Goal: Information Seeking & Learning: Learn about a topic

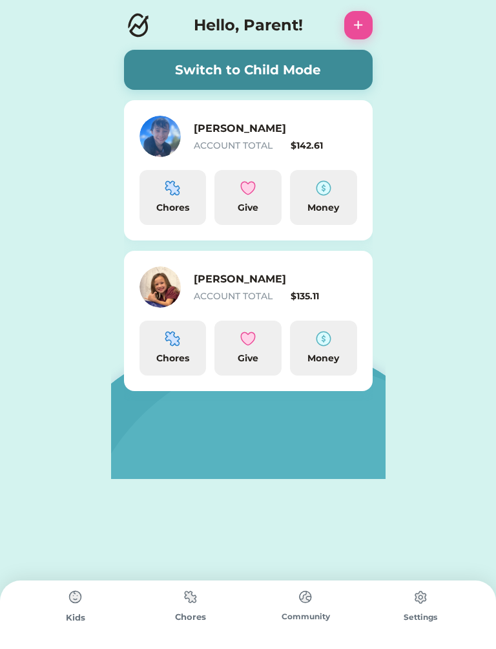
click at [331, 353] on div "Money" at bounding box center [323, 359] width 57 height 14
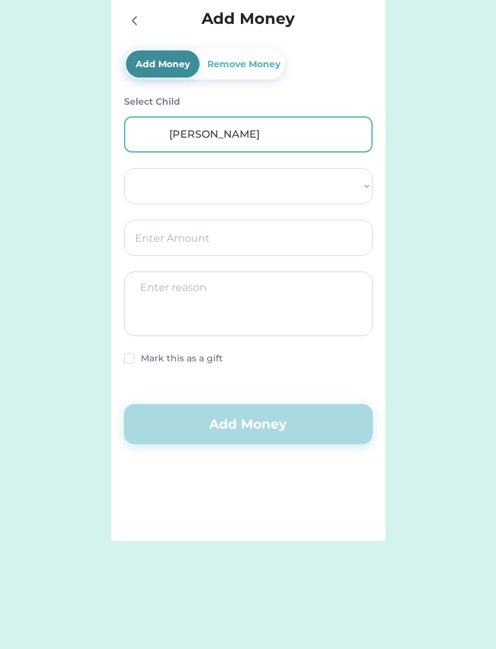
select select ""PLACEHOLDER_1427118222253""
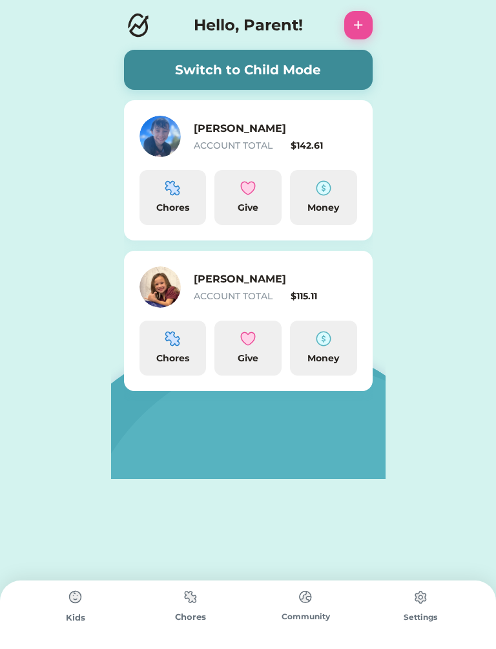
click at [413, 608] on img at bounding box center [421, 597] width 26 height 26
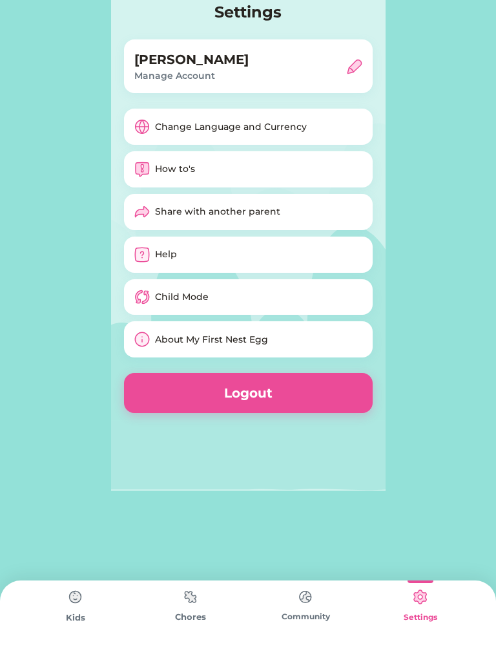
click at [69, 608] on img at bounding box center [76, 597] width 26 height 26
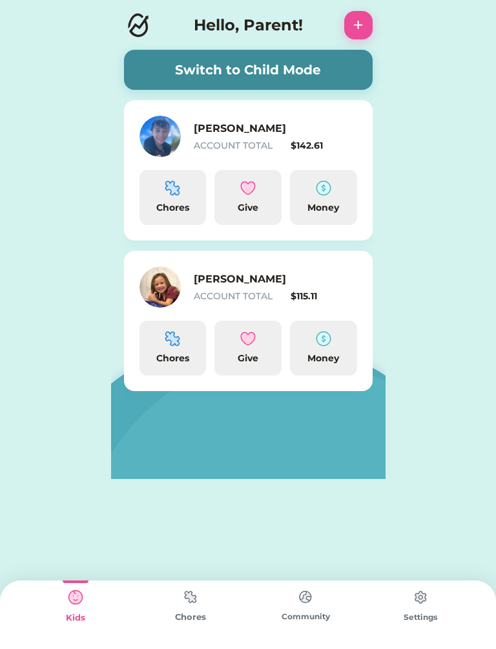
click at [320, 345] on img at bounding box center [324, 339] width 16 height 16
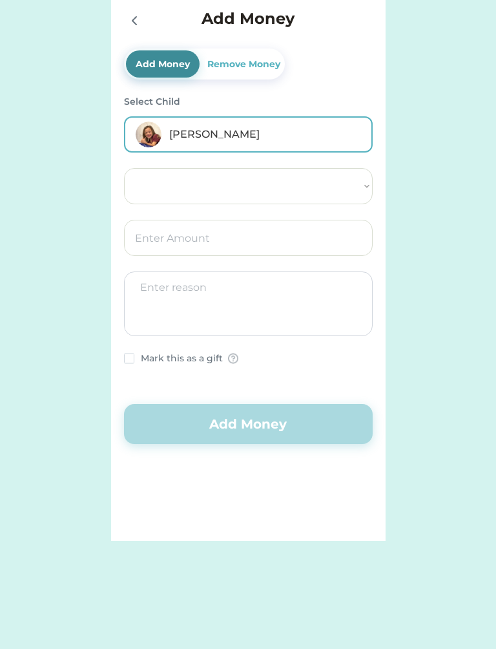
select select ""PLACEHOLDER_1427118222253""
click at [243, 67] on div "Remove Money" at bounding box center [244, 65] width 78 height 14
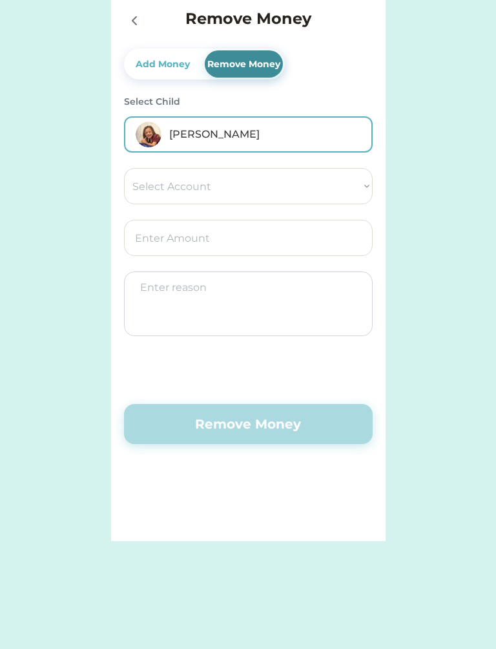
click at [167, 188] on select "Select Account Spend Give Save" at bounding box center [248, 186] width 249 height 36
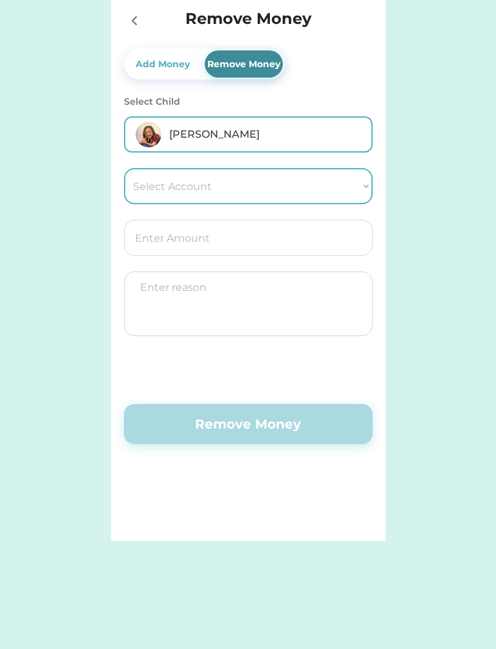
click at [136, 27] on icon at bounding box center [135, 21] width 16 height 16
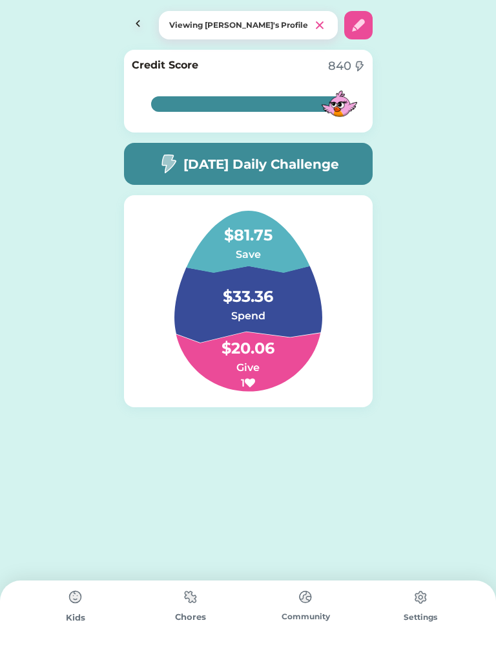
click at [359, 21] on img at bounding box center [359, 25] width 16 height 16
select select "2016"
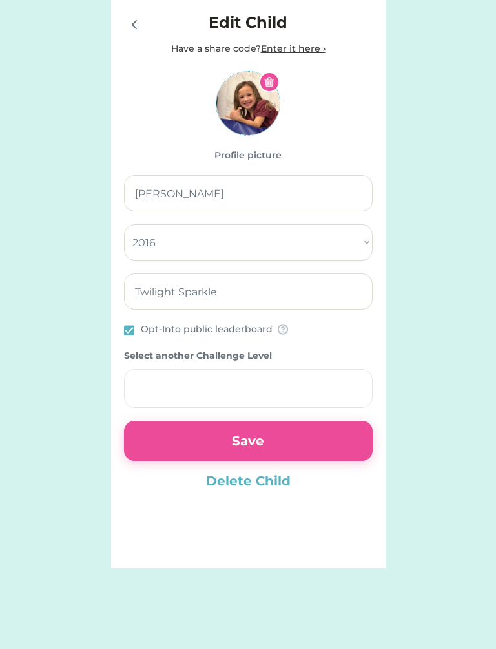
click at [129, 16] on div at bounding box center [133, 23] width 19 height 19
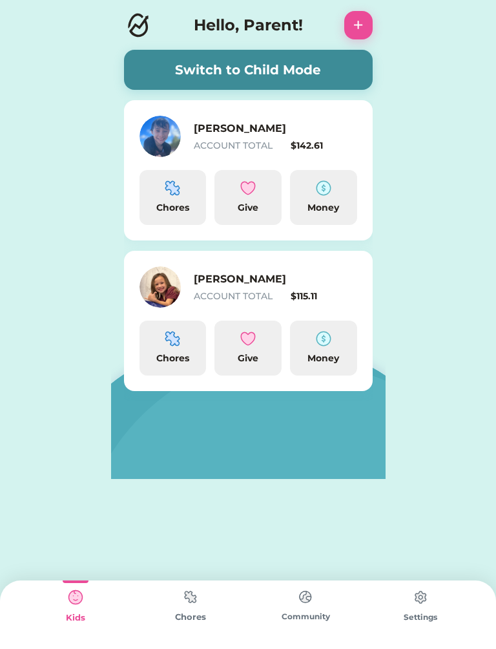
click at [158, 278] on img at bounding box center [160, 286] width 41 height 41
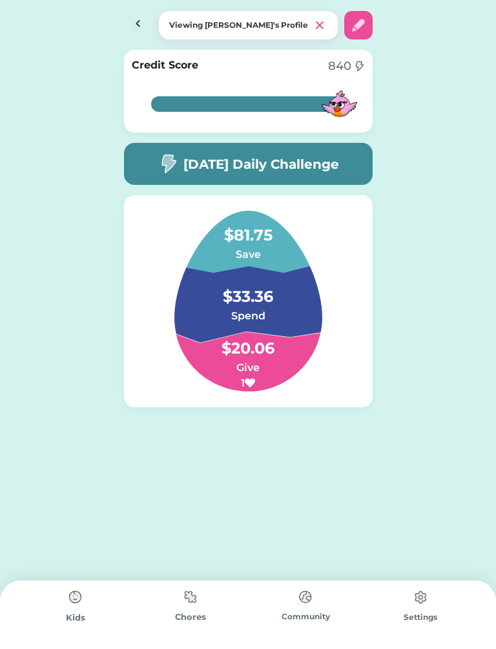
click at [418, 599] on img at bounding box center [421, 597] width 26 height 26
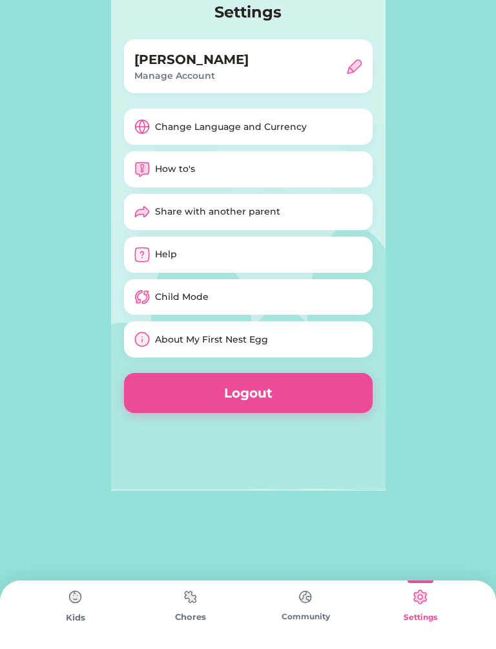
click at [206, 618] on div "Chores" at bounding box center [190, 617] width 115 height 13
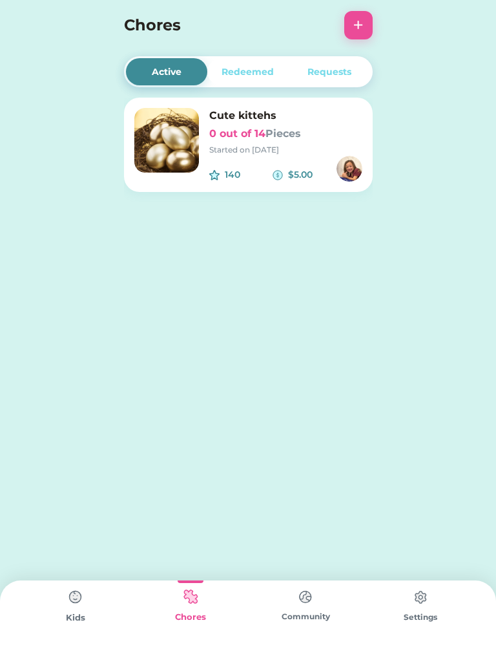
click at [63, 612] on div "Kids" at bounding box center [75, 618] width 115 height 13
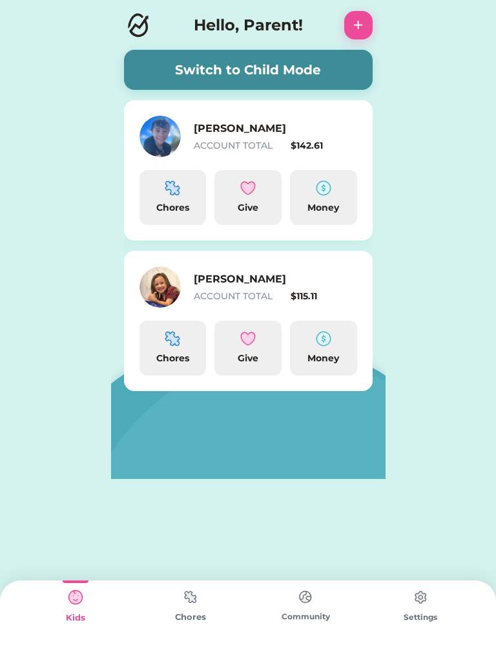
click at [231, 73] on button "Switch to Child Mode" at bounding box center [248, 70] width 249 height 40
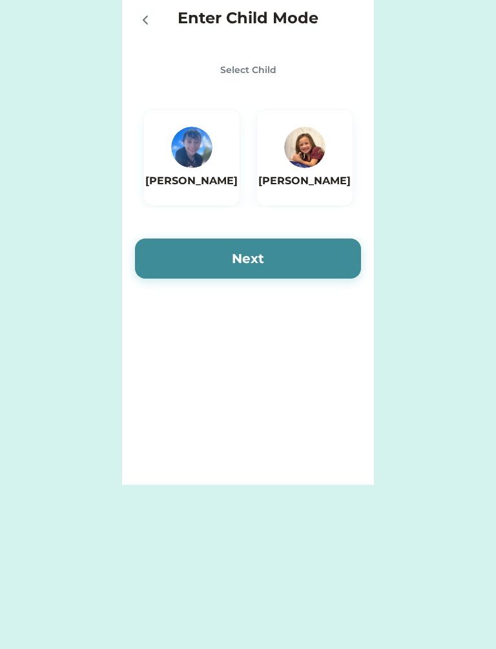
click at [300, 162] on img at bounding box center [304, 147] width 41 height 41
click at [231, 254] on button "Next" at bounding box center [248, 259] width 226 height 40
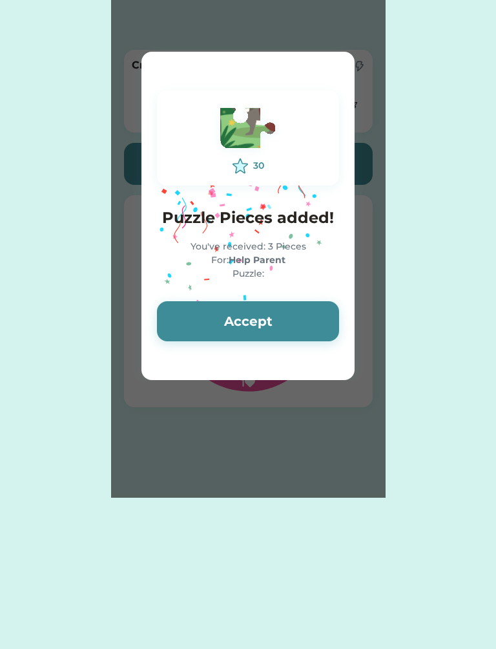
click at [244, 319] on button "Accept" at bounding box center [248, 321] width 182 height 40
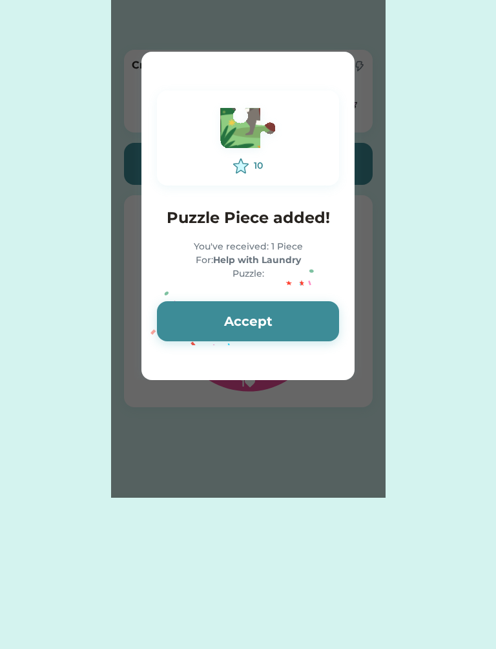
click at [235, 321] on button "Accept" at bounding box center [248, 321] width 182 height 40
click at [239, 315] on button "Accept" at bounding box center [248, 321] width 182 height 40
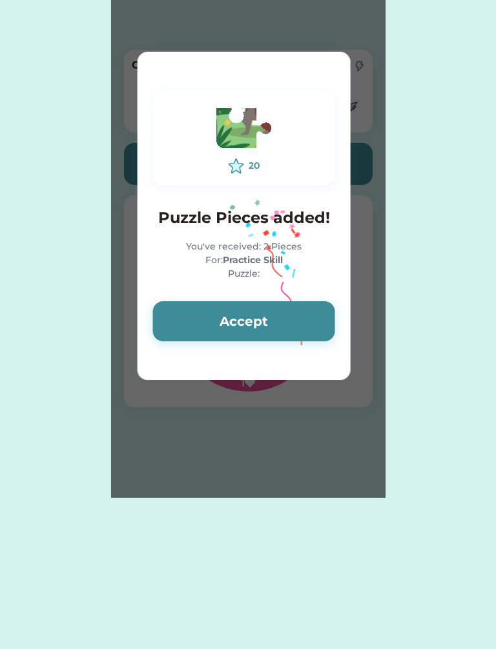
click at [235, 314] on button "Accept" at bounding box center [244, 321] width 182 height 40
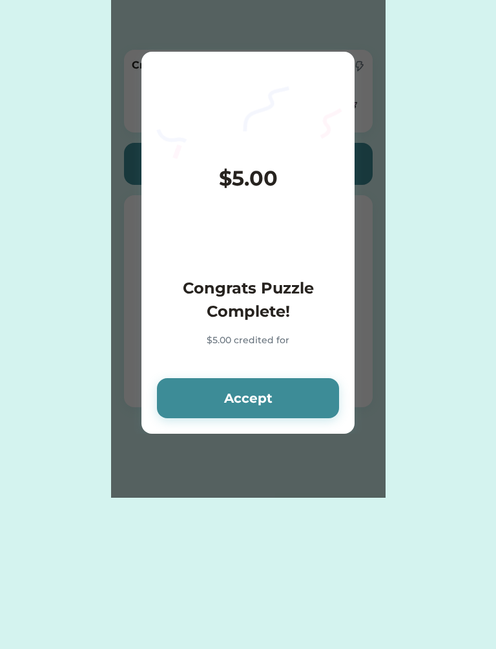
click at [234, 394] on button "Accept" at bounding box center [248, 398] width 182 height 40
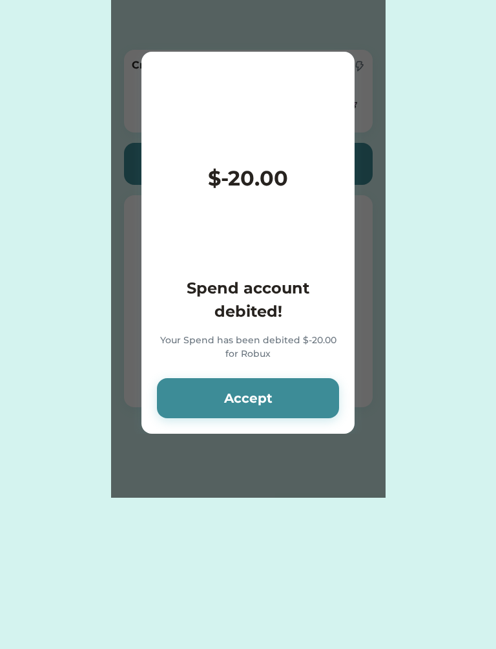
click at [241, 395] on button "Accept" at bounding box center [248, 398] width 182 height 40
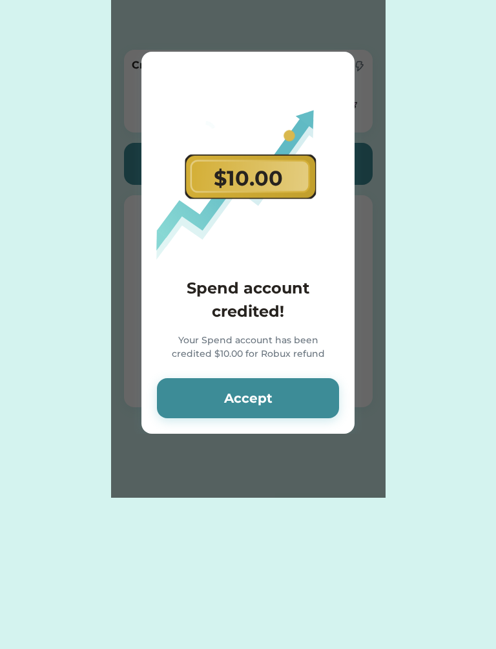
click at [243, 394] on button "Accept" at bounding box center [248, 398] width 182 height 40
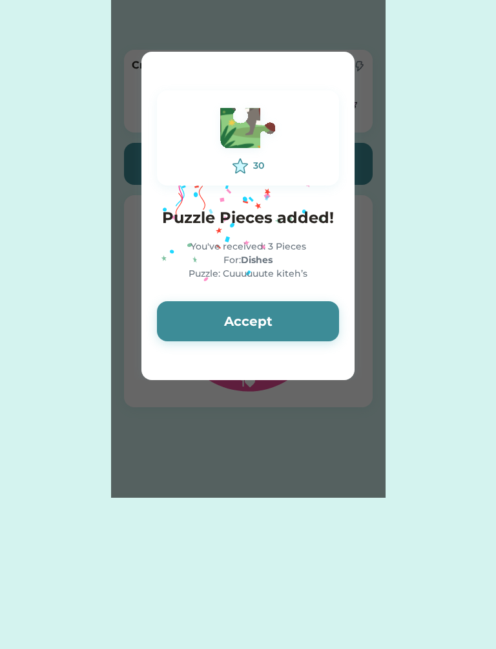
click at [240, 322] on button "Accept" at bounding box center [248, 321] width 182 height 40
click at [239, 318] on button "Accept" at bounding box center [248, 321] width 182 height 40
click at [239, 323] on button "Accept" at bounding box center [248, 321] width 182 height 40
click at [235, 319] on button "Accept" at bounding box center [248, 321] width 182 height 40
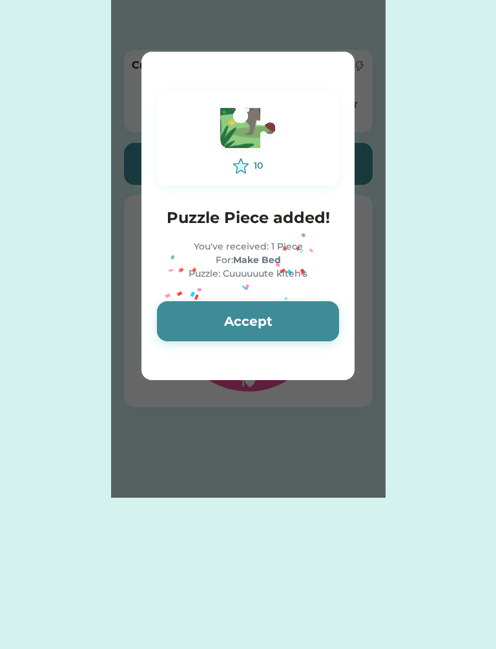
click at [244, 303] on button "Accept" at bounding box center [248, 321] width 182 height 40
click at [234, 321] on button "Accept" at bounding box center [248, 321] width 182 height 40
click at [243, 323] on button "Accept" at bounding box center [248, 321] width 182 height 40
click at [242, 323] on button "Accept" at bounding box center [248, 321] width 182 height 40
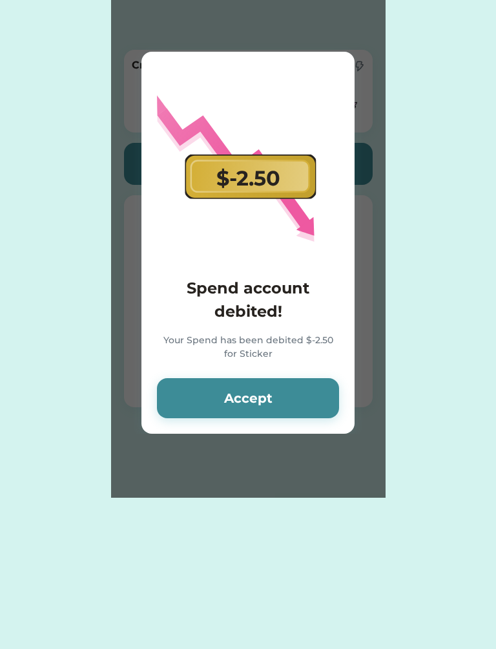
click at [242, 400] on button "Accept" at bounding box center [248, 398] width 182 height 40
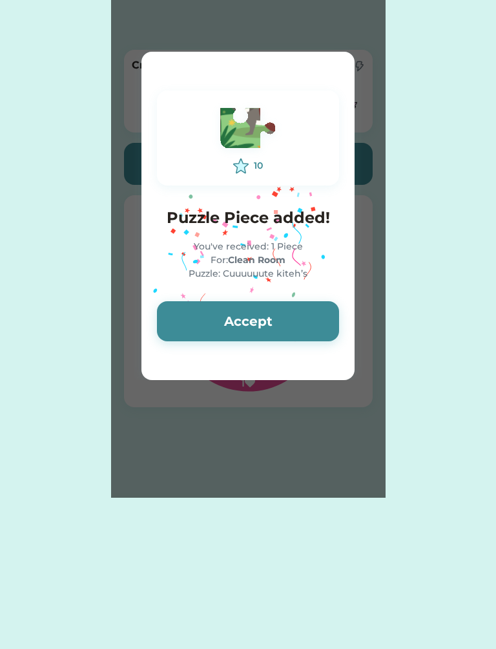
click at [233, 325] on button "Accept" at bounding box center [248, 321] width 182 height 40
click at [240, 321] on button "Accept" at bounding box center [248, 321] width 182 height 40
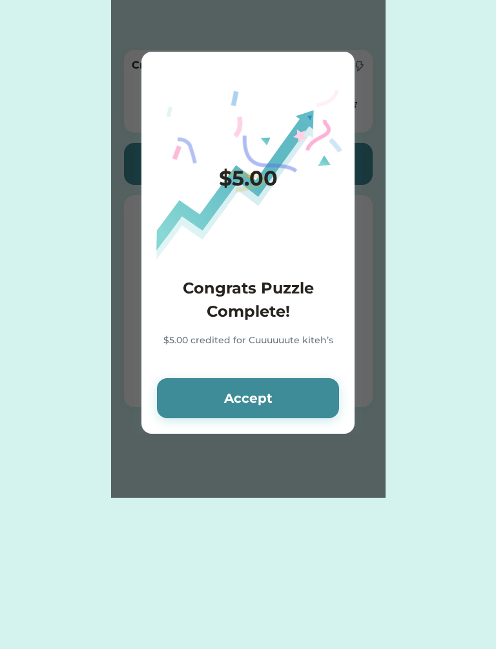
click at [235, 403] on button "Accept" at bounding box center [248, 398] width 182 height 40
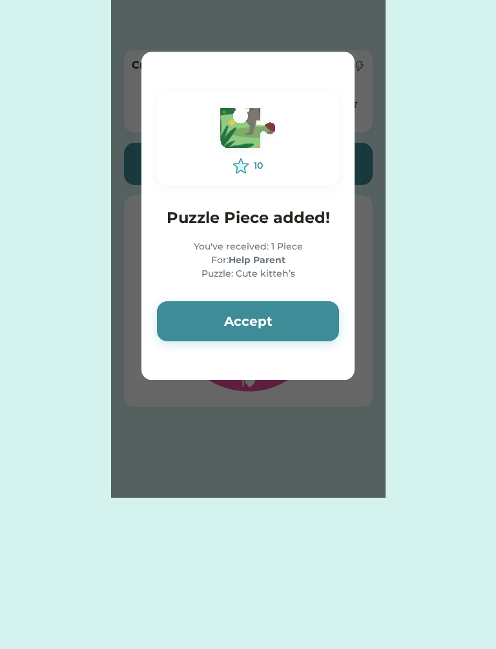
click at [223, 326] on button "Accept" at bounding box center [248, 321] width 182 height 40
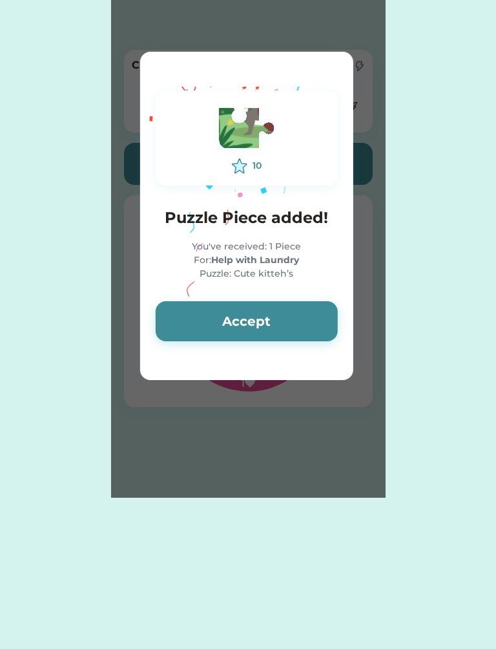
click at [238, 314] on button "Accept" at bounding box center [247, 321] width 182 height 40
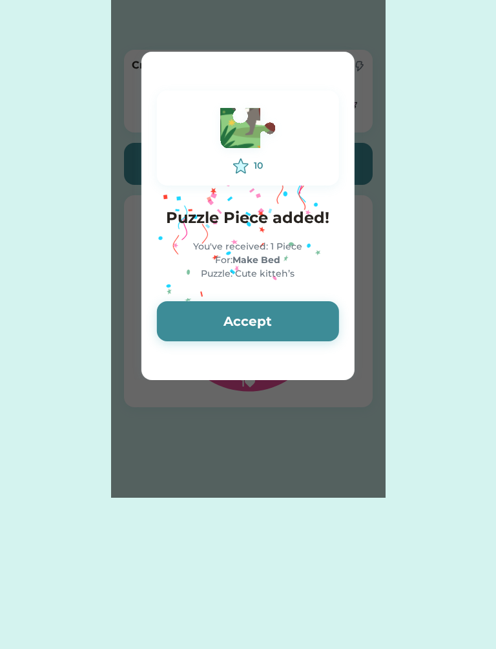
click at [235, 311] on button "Accept" at bounding box center [248, 321] width 182 height 40
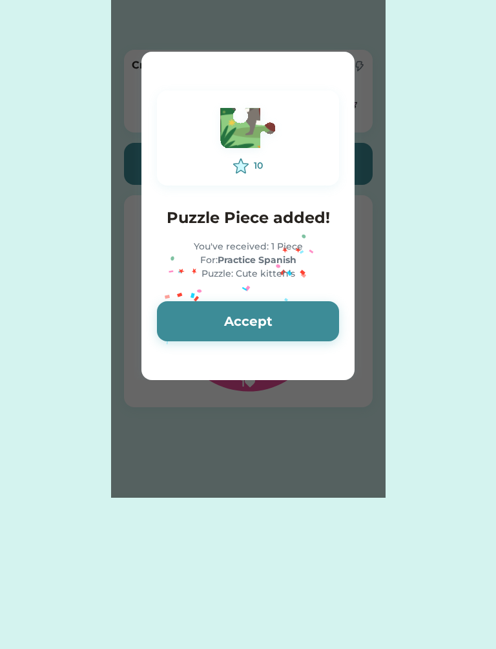
click at [235, 322] on button "Accept" at bounding box center [248, 321] width 182 height 40
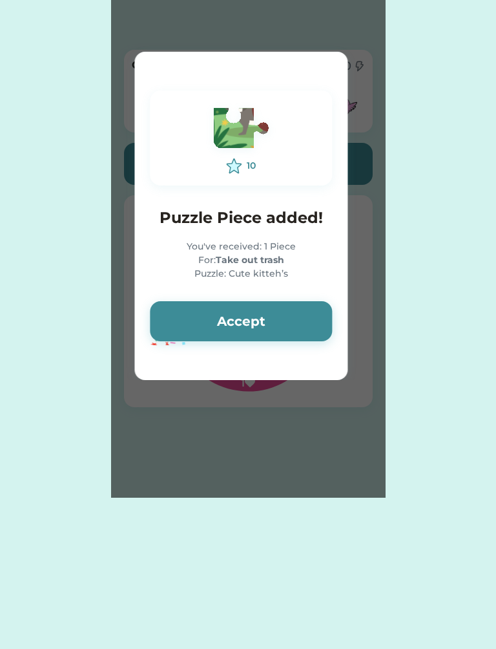
click at [238, 317] on button "Accept" at bounding box center [241, 321] width 182 height 40
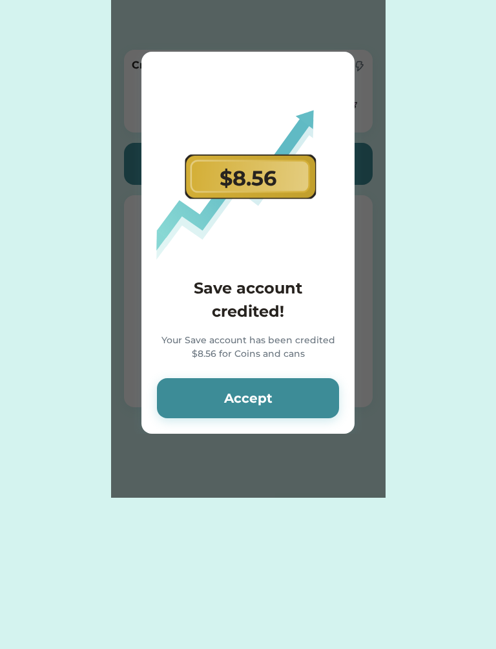
click at [244, 398] on button "Accept" at bounding box center [248, 398] width 182 height 40
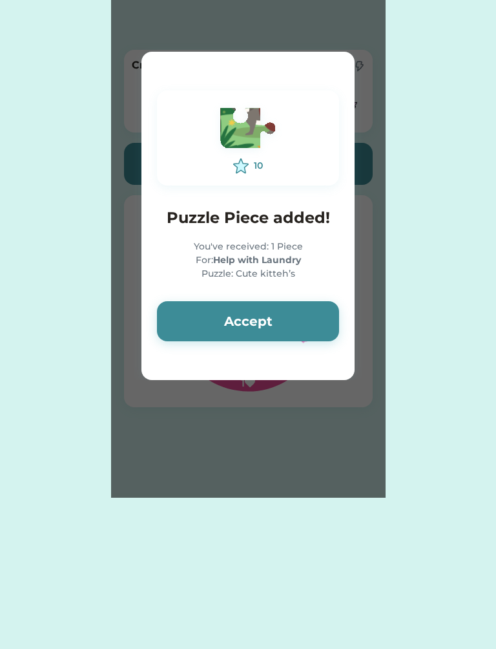
click at [239, 318] on button "Accept" at bounding box center [248, 321] width 182 height 40
click at [235, 323] on button "Accept" at bounding box center [248, 321] width 182 height 40
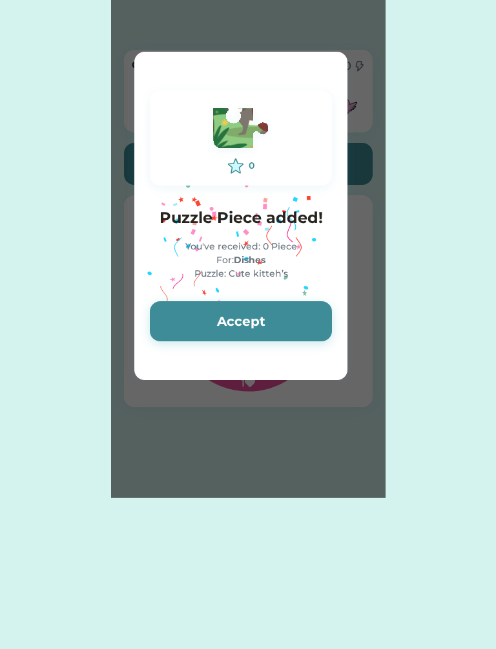
click at [235, 311] on button "Accept" at bounding box center [241, 321] width 182 height 40
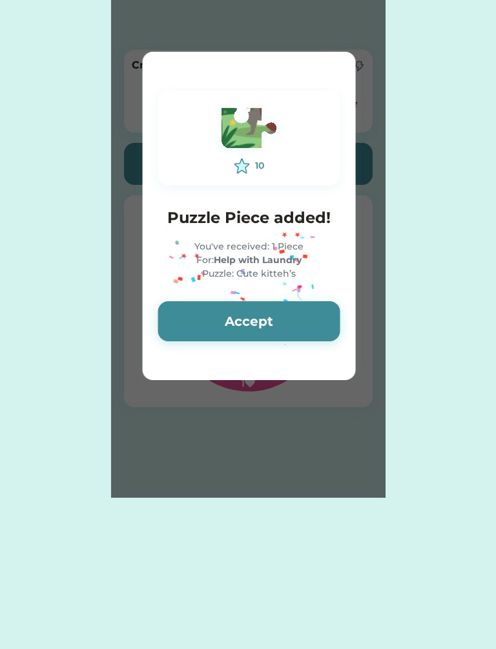
click at [239, 317] on button "Accept" at bounding box center [249, 321] width 182 height 40
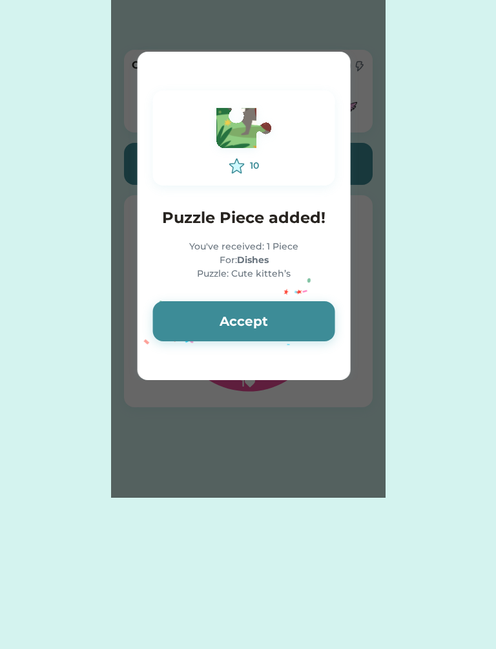
click at [235, 319] on button "Accept" at bounding box center [244, 321] width 182 height 40
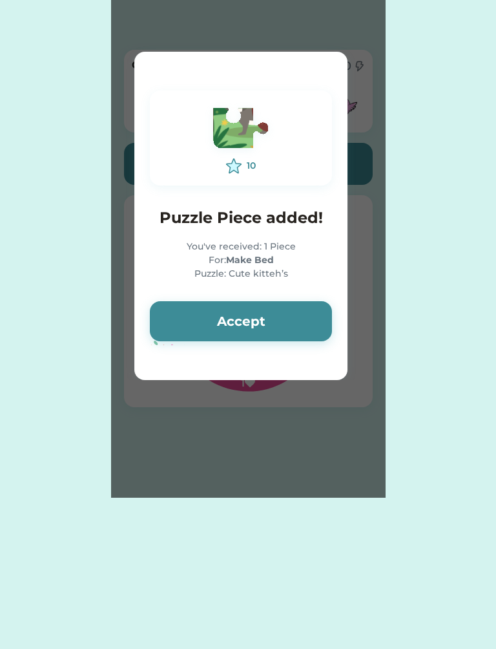
click at [237, 309] on button "Accept" at bounding box center [241, 321] width 182 height 40
click at [232, 308] on button "Accept" at bounding box center [241, 321] width 182 height 40
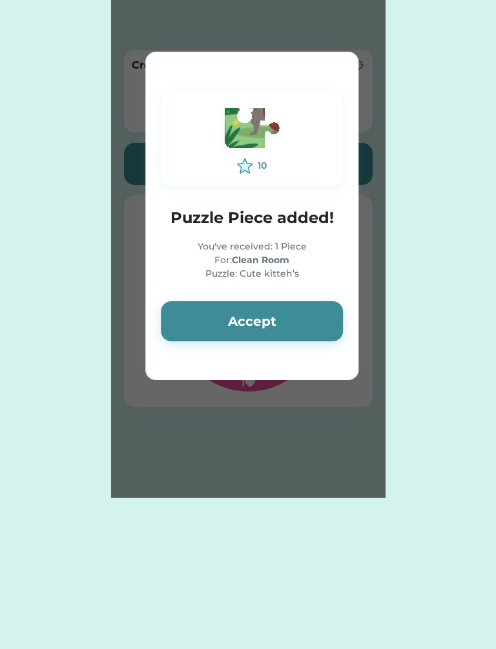
click at [237, 322] on button "Accept" at bounding box center [252, 321] width 182 height 40
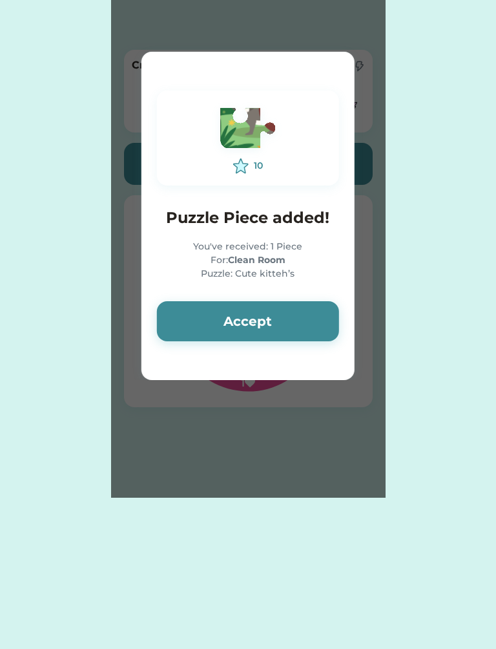
click at [233, 318] on button "Accept" at bounding box center [248, 321] width 182 height 40
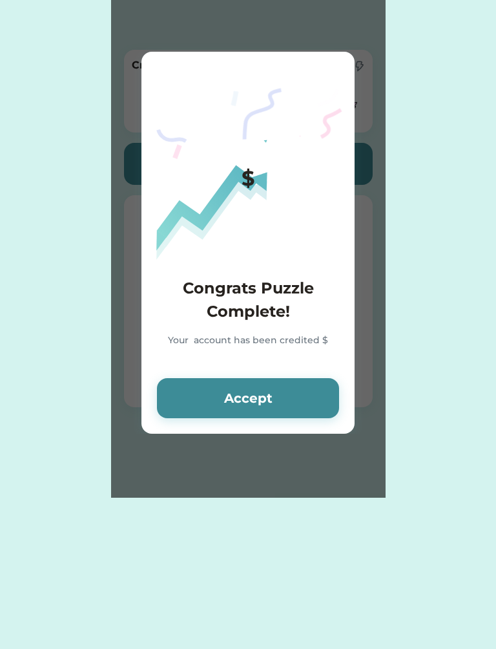
click at [230, 315] on h4 "Congrats Puzzle Complete!" at bounding box center [248, 300] width 182 height 47
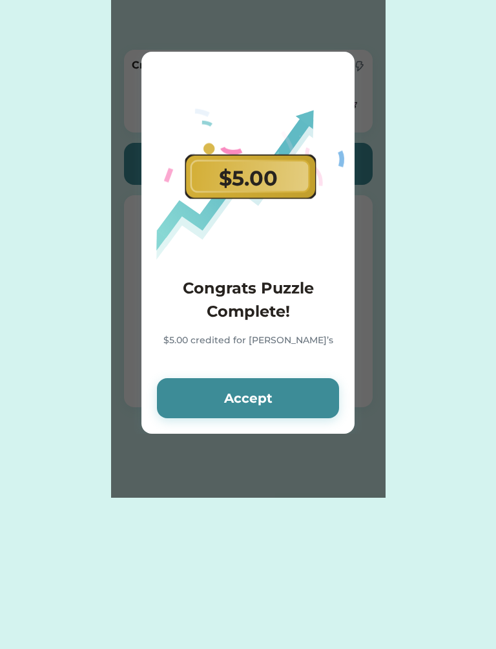
click at [244, 398] on button "Accept" at bounding box center [248, 398] width 182 height 40
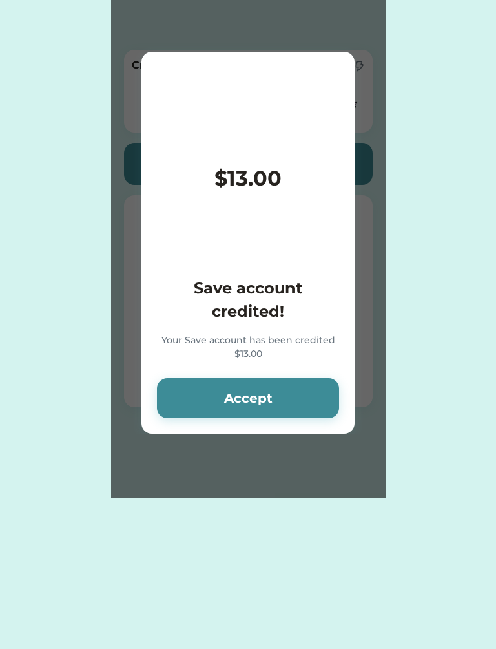
click at [237, 400] on button "Accept" at bounding box center [248, 398] width 182 height 40
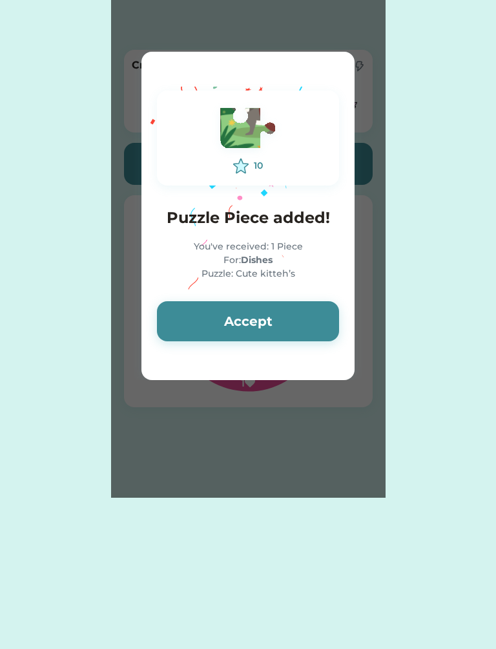
click at [235, 320] on button "Accept" at bounding box center [248, 321] width 182 height 40
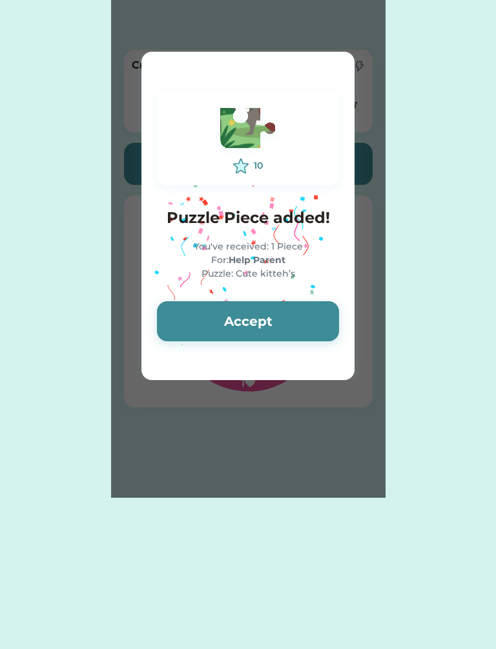
click at [232, 308] on button "Accept" at bounding box center [248, 321] width 182 height 40
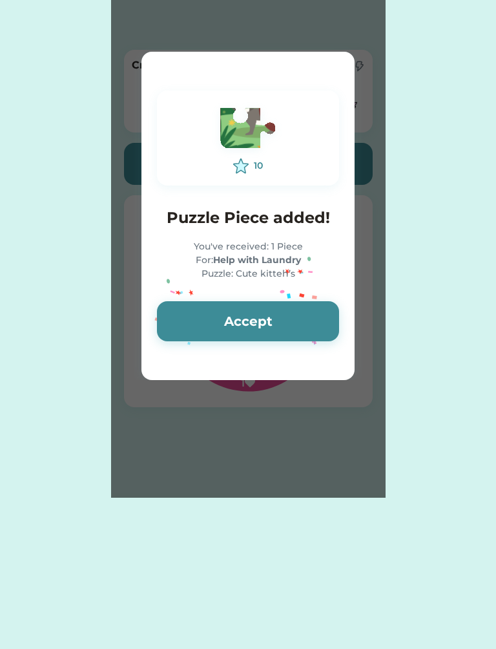
click at [237, 321] on button "Accept" at bounding box center [248, 321] width 182 height 40
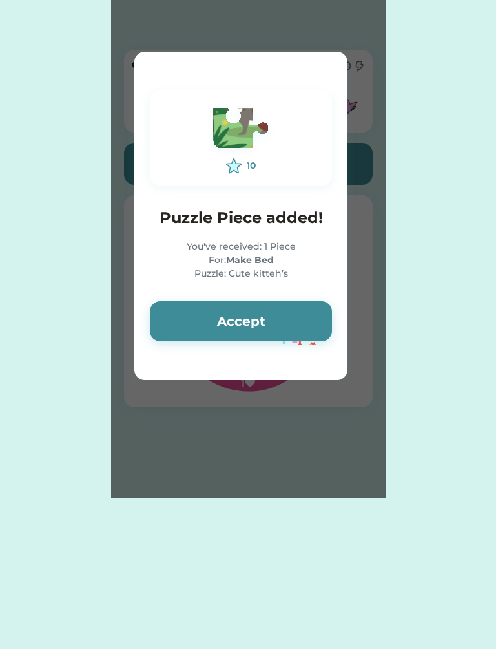
click at [232, 316] on button "Accept" at bounding box center [241, 321] width 182 height 40
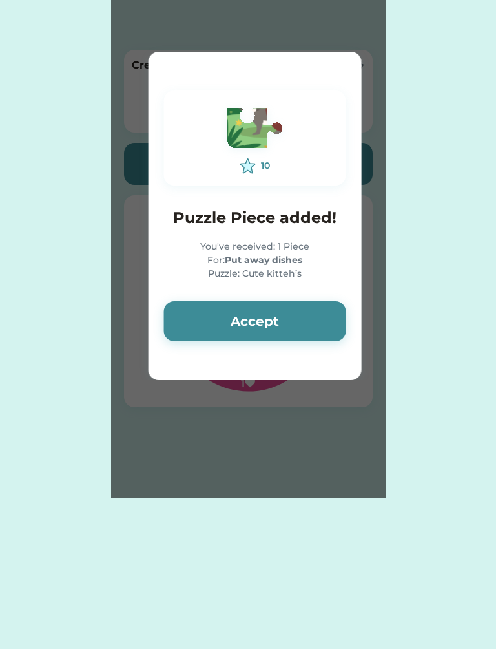
click at [236, 317] on button "Accept" at bounding box center [255, 321] width 182 height 40
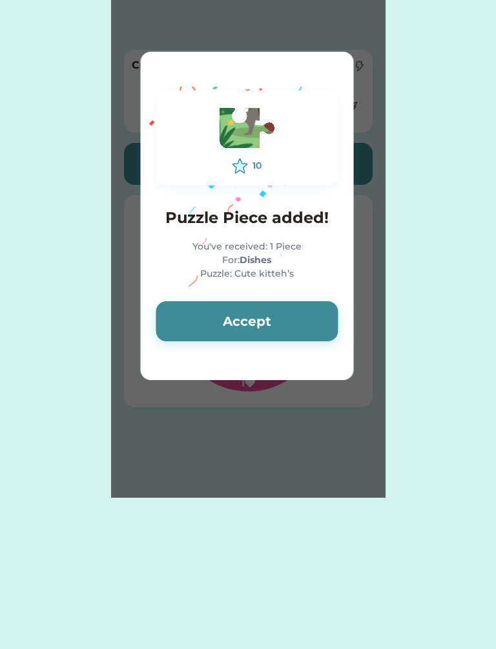
click at [232, 314] on button "Accept" at bounding box center [247, 321] width 182 height 40
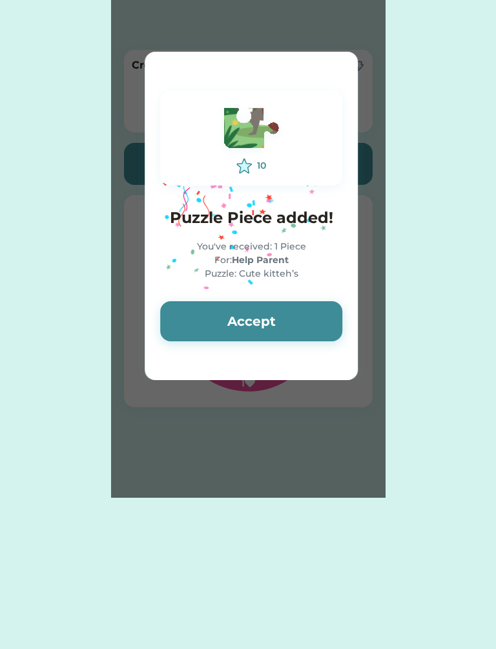
click at [235, 312] on button "Accept" at bounding box center [251, 321] width 182 height 40
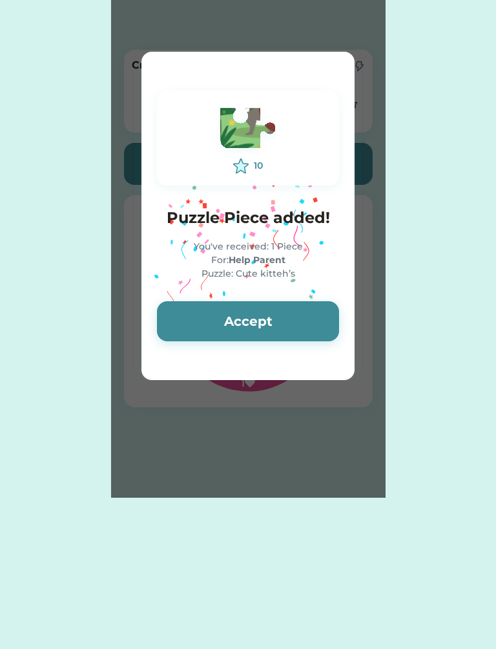
click at [235, 319] on button "Accept" at bounding box center [248, 321] width 182 height 40
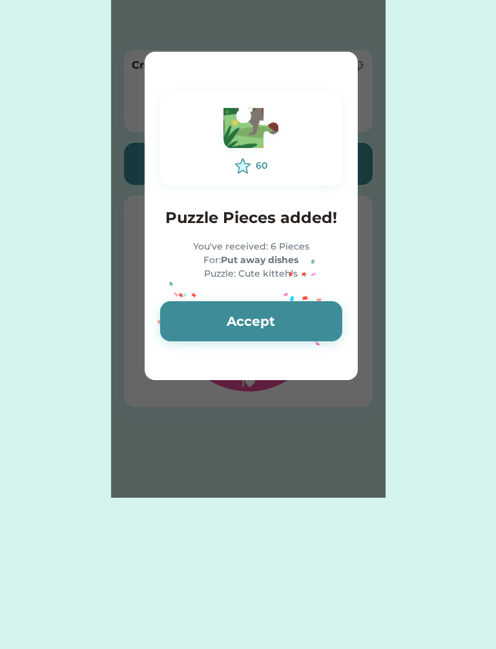
click at [236, 306] on button "Accept" at bounding box center [251, 321] width 182 height 40
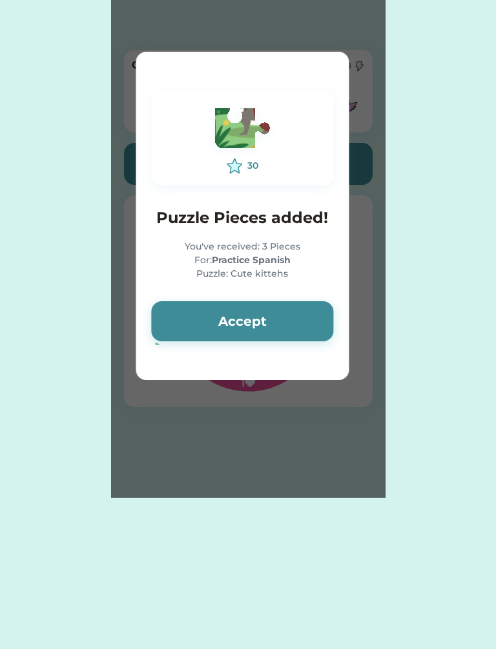
click at [240, 314] on button "Accept" at bounding box center [242, 321] width 182 height 40
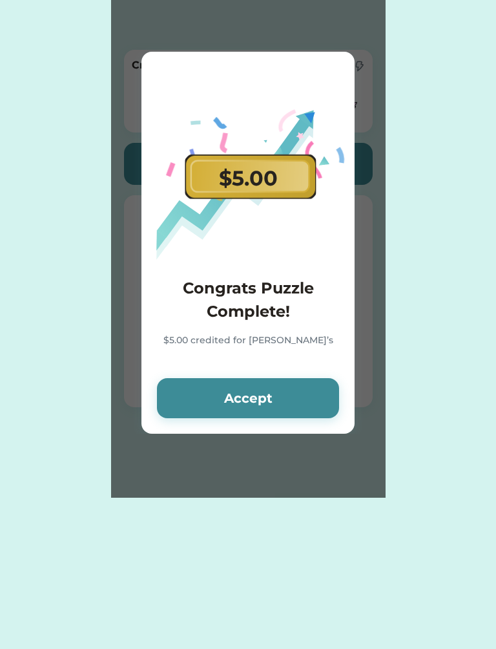
click at [240, 390] on button "Accept" at bounding box center [248, 398] width 182 height 40
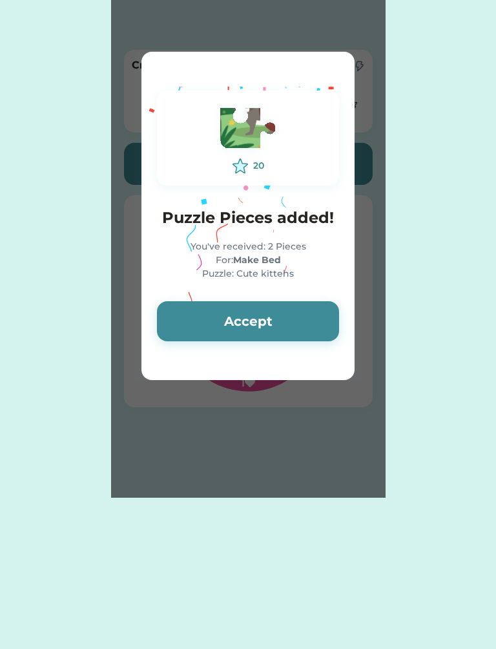
click at [235, 323] on button "Accept" at bounding box center [248, 321] width 182 height 40
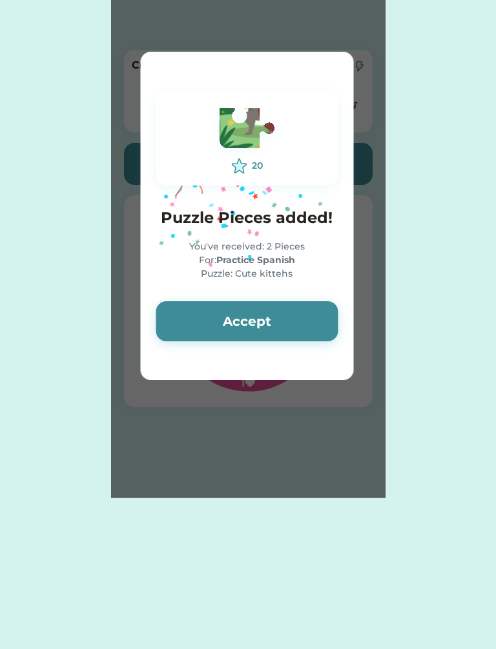
click at [264, 333] on button "Accept" at bounding box center [247, 321] width 182 height 40
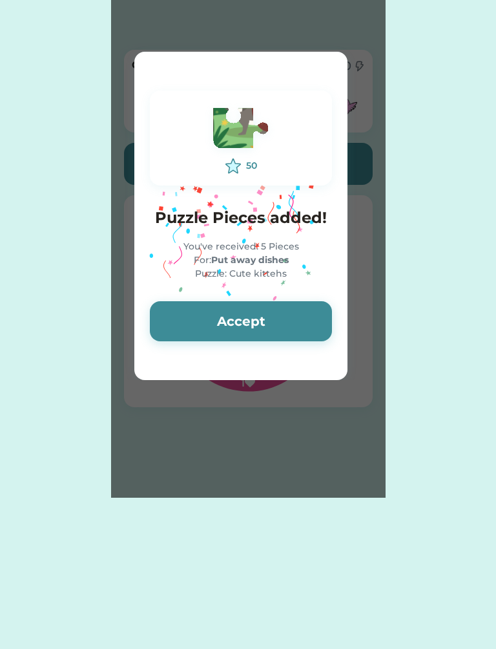
click at [277, 317] on button "Accept" at bounding box center [241, 321] width 182 height 40
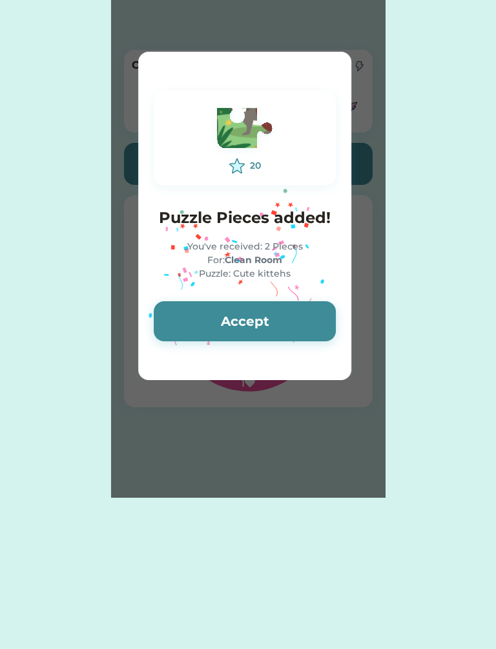
click at [287, 328] on button "Accept" at bounding box center [245, 321] width 182 height 40
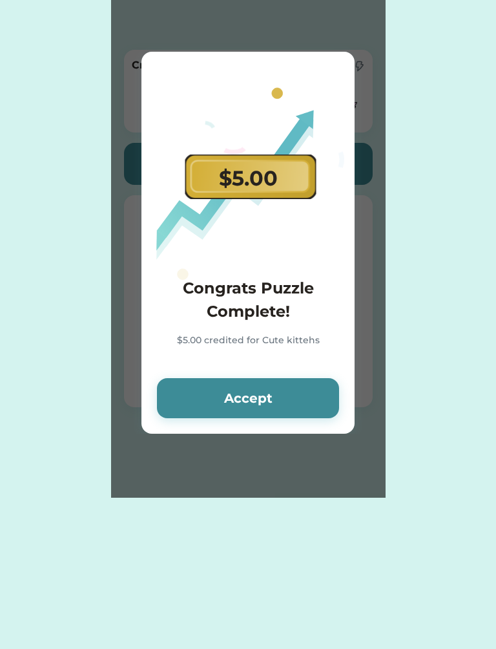
click at [271, 410] on button "Accept" at bounding box center [248, 398] width 182 height 40
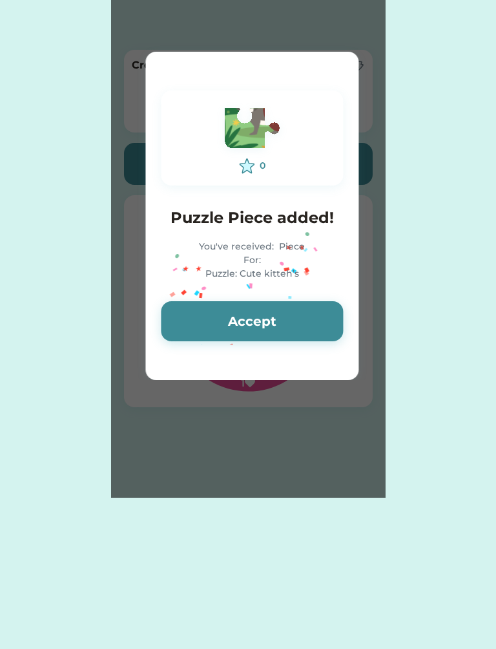
click at [284, 330] on button "Accept" at bounding box center [252, 321] width 182 height 40
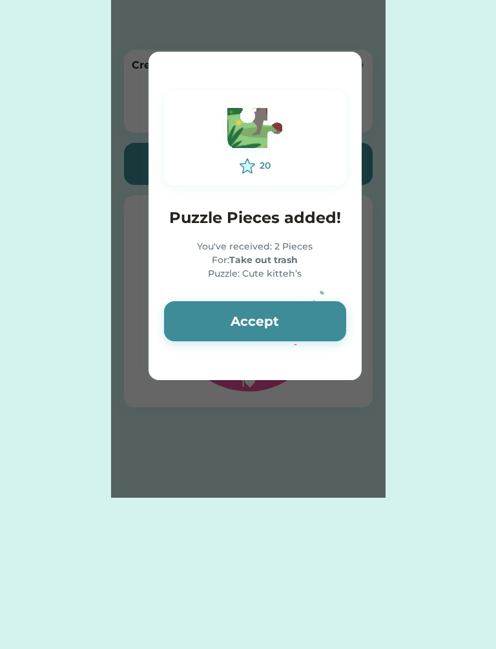
click at [281, 331] on button "Accept" at bounding box center [255, 321] width 182 height 40
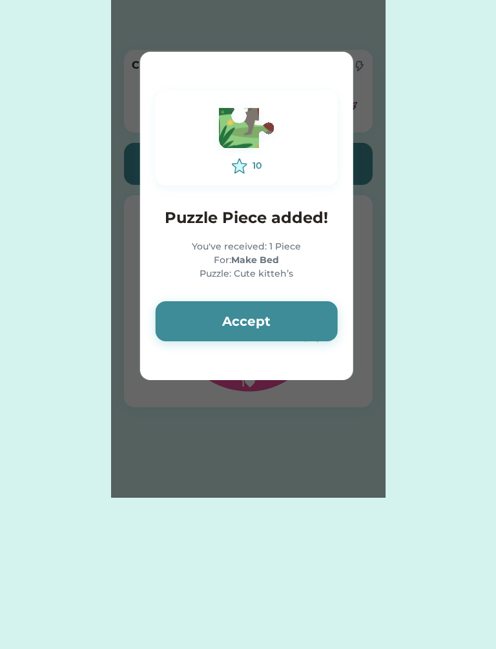
click at [287, 327] on button "Accept" at bounding box center [247, 321] width 182 height 40
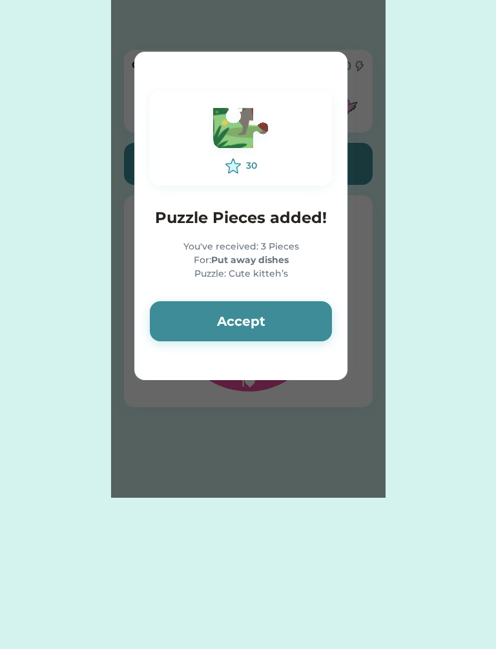
click at [291, 324] on button "Accept" at bounding box center [241, 321] width 182 height 40
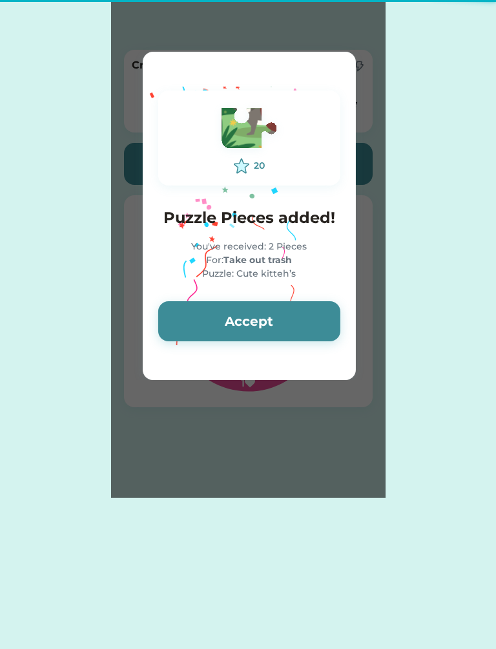
click at [297, 323] on button "Accept" at bounding box center [249, 321] width 182 height 40
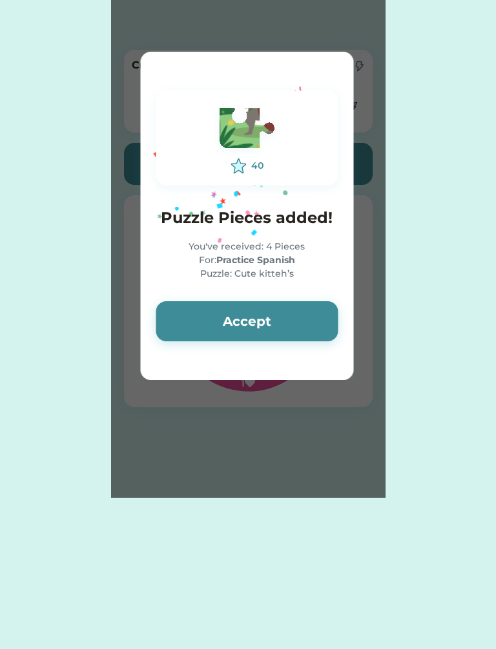
click at [293, 323] on button "Accept" at bounding box center [247, 321] width 182 height 40
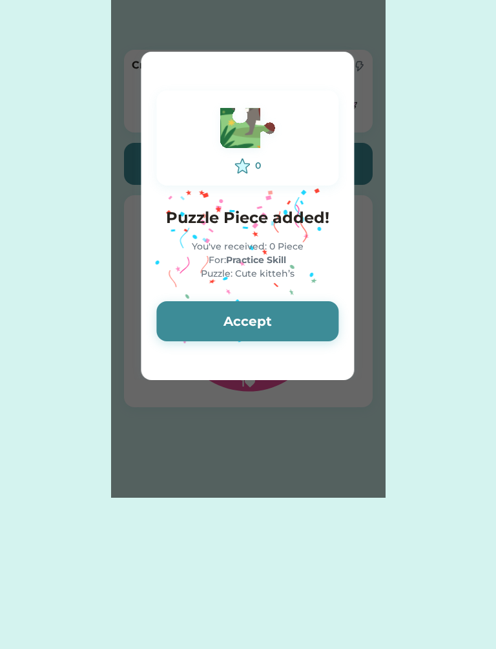
click at [296, 325] on button "Accept" at bounding box center [247, 321] width 182 height 40
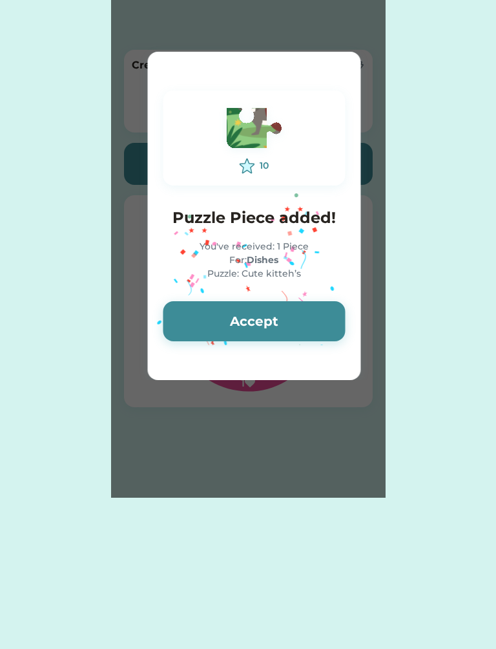
click at [285, 332] on button "Accept" at bounding box center [254, 321] width 182 height 40
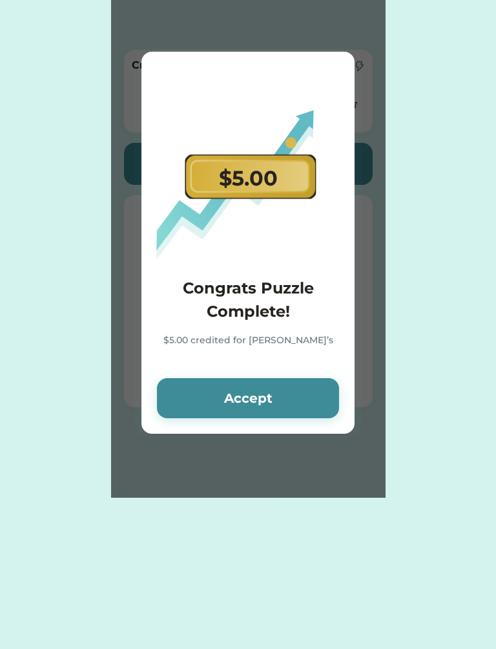
click at [262, 398] on button "Accept" at bounding box center [248, 398] width 182 height 40
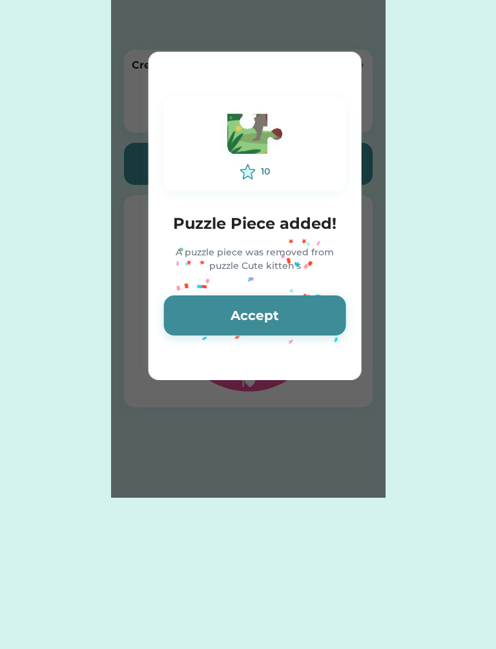
click at [285, 316] on button "Accept" at bounding box center [255, 315] width 182 height 40
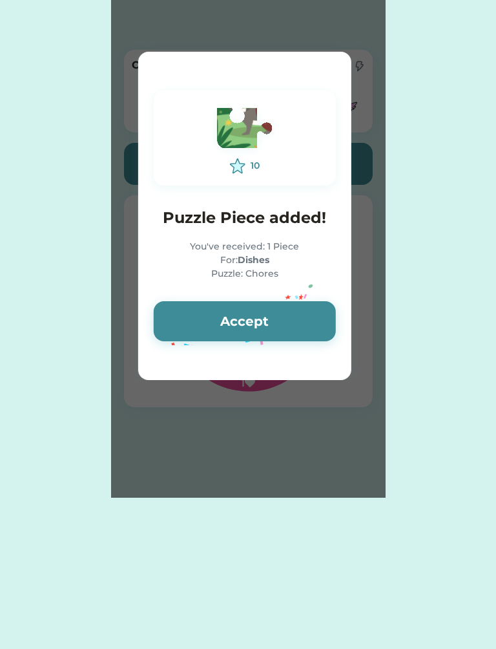
click at [273, 329] on button "Accept" at bounding box center [245, 321] width 182 height 40
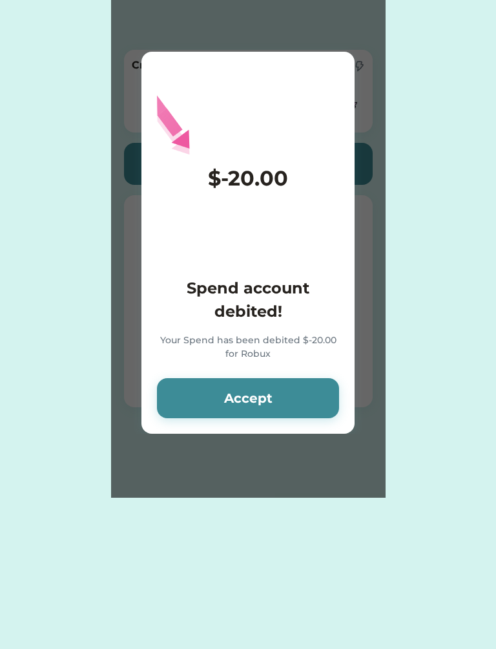
click at [275, 333] on div "Spend account debited! Your Spend has been debited $-20.00 for Robux" at bounding box center [248, 320] width 182 height 86
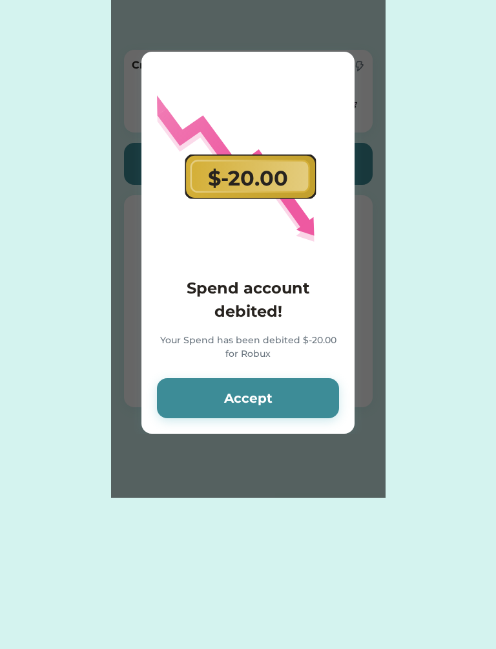
click at [274, 403] on button "Accept" at bounding box center [248, 398] width 182 height 40
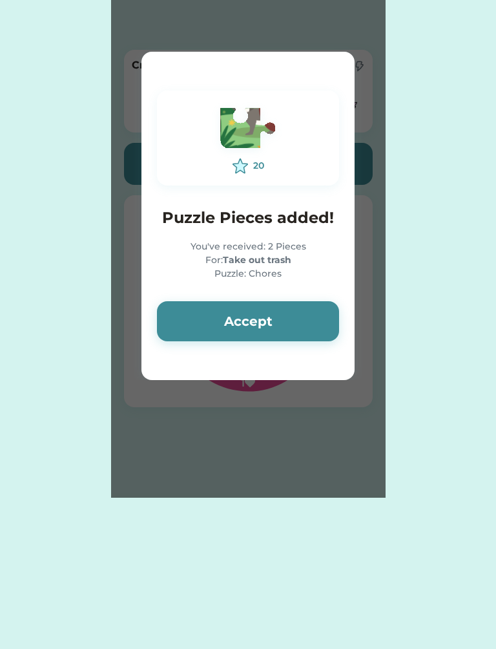
click at [294, 328] on button "Accept" at bounding box center [248, 321] width 182 height 40
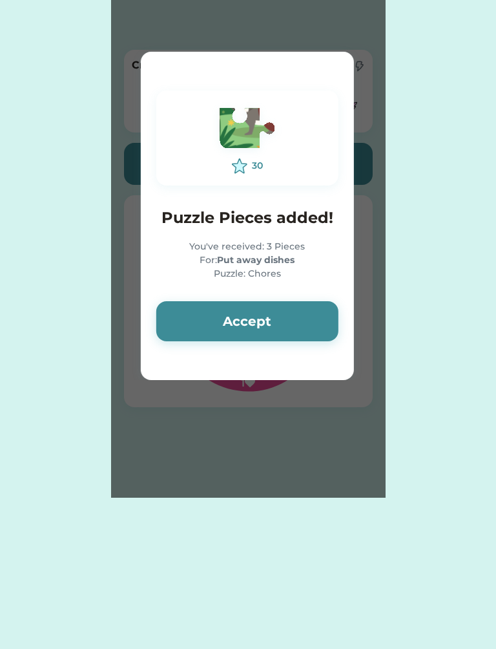
click at [297, 328] on button "Accept" at bounding box center [247, 321] width 182 height 40
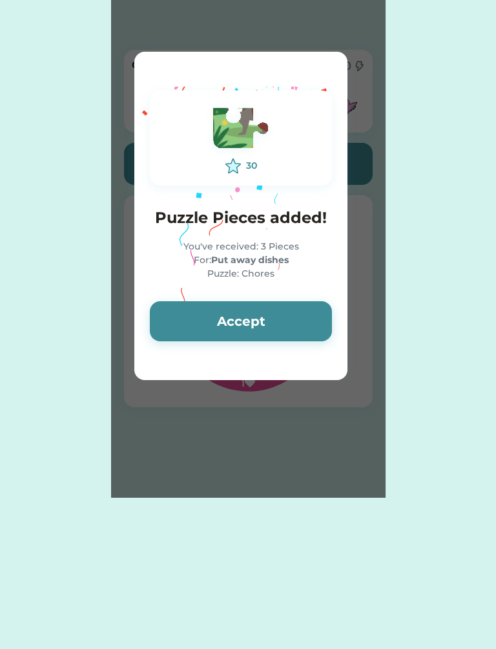
click at [290, 329] on button "Accept" at bounding box center [241, 321] width 182 height 40
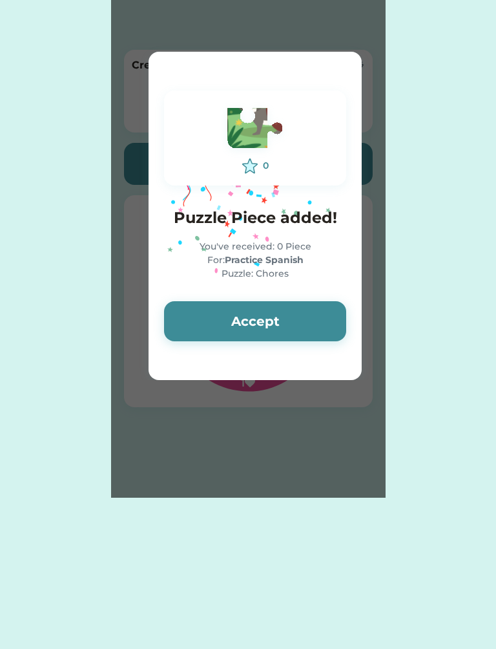
click at [293, 329] on button "Accept" at bounding box center [255, 321] width 182 height 40
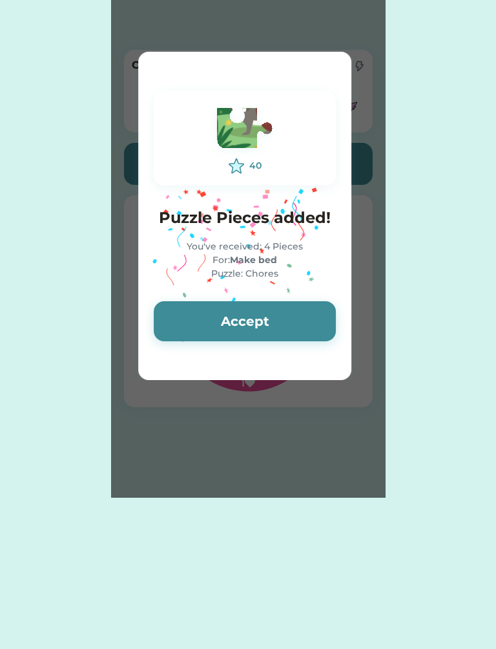
click at [298, 323] on button "Accept" at bounding box center [245, 321] width 182 height 40
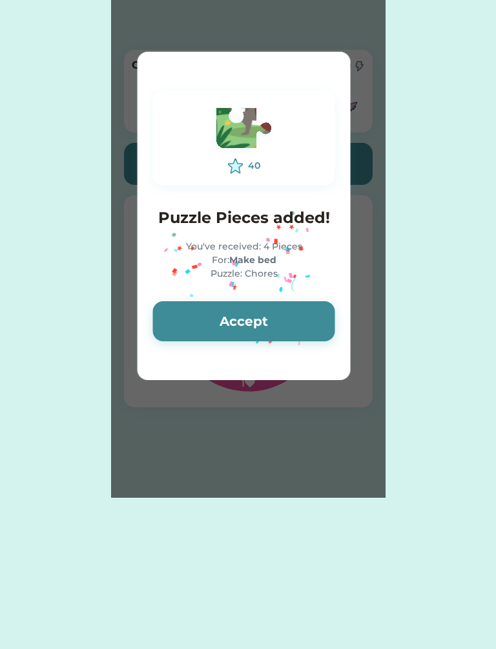
click at [285, 334] on button "Accept" at bounding box center [244, 321] width 182 height 40
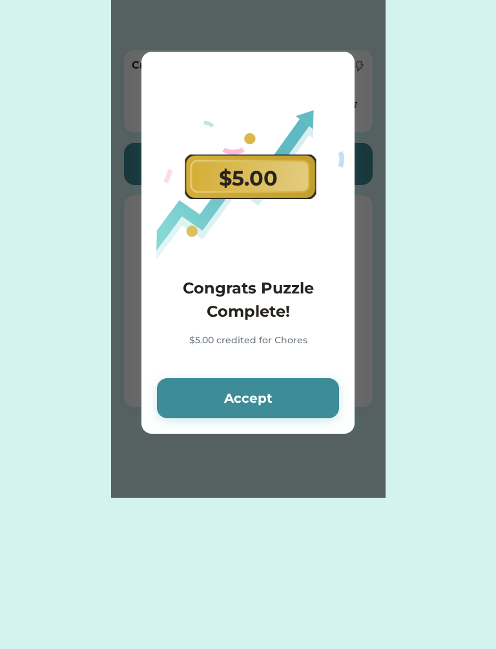
click at [269, 407] on button "Accept" at bounding box center [248, 398] width 182 height 40
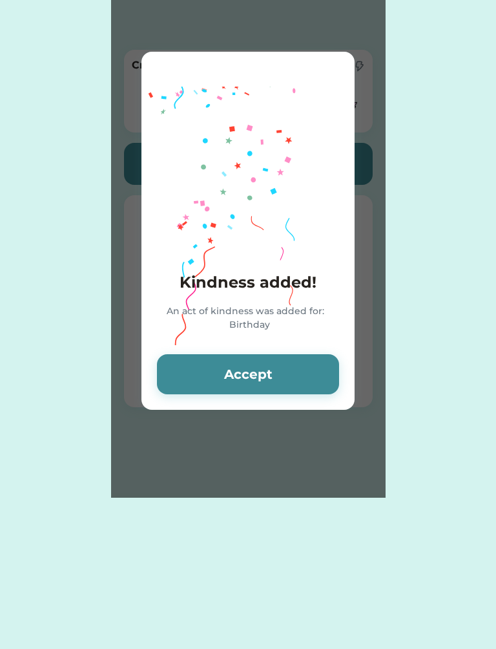
click at [279, 378] on button "Accept" at bounding box center [248, 374] width 182 height 40
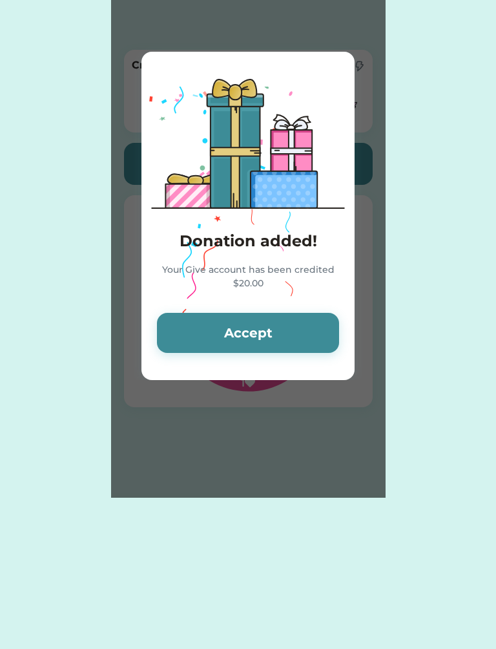
click at [295, 343] on button "Accept" at bounding box center [248, 333] width 182 height 40
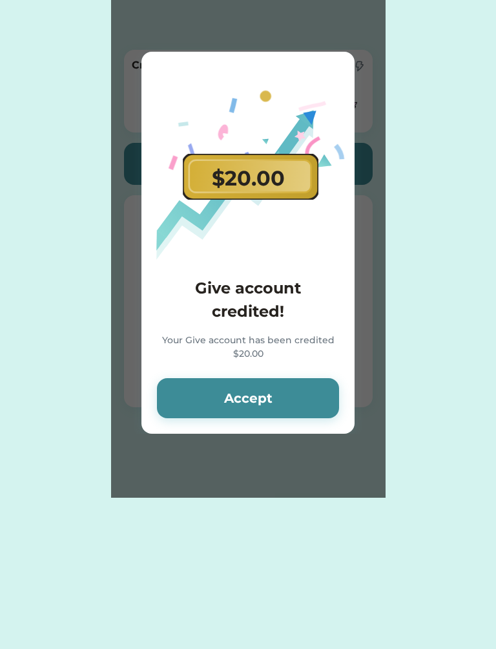
click at [288, 400] on button "Accept" at bounding box center [248, 398] width 182 height 40
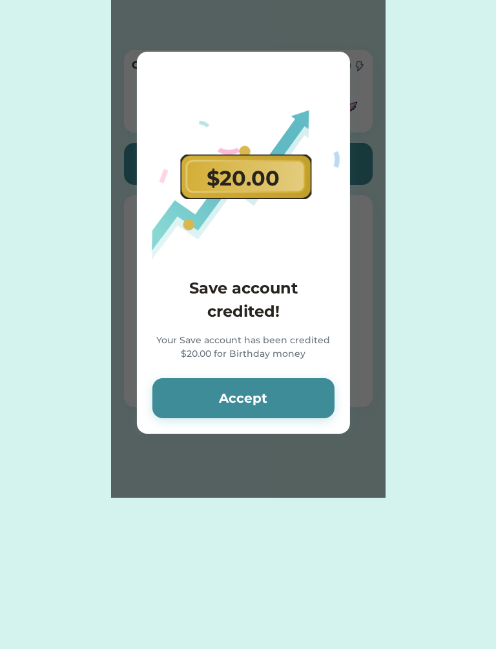
click at [291, 401] on button "Accept" at bounding box center [244, 398] width 182 height 40
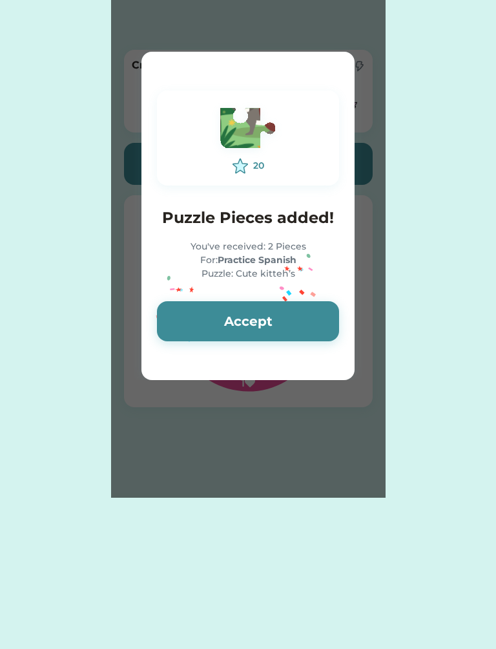
click at [297, 305] on button "Accept" at bounding box center [248, 321] width 182 height 40
click at [284, 331] on button "Accept" at bounding box center [248, 321] width 182 height 40
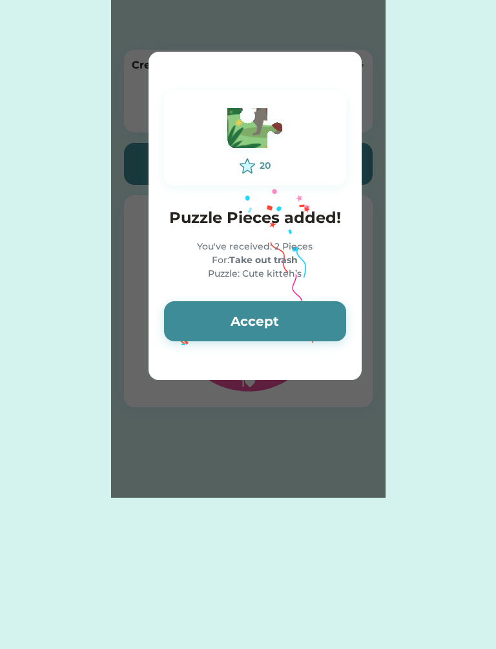
click at [290, 322] on button "Accept" at bounding box center [255, 321] width 182 height 40
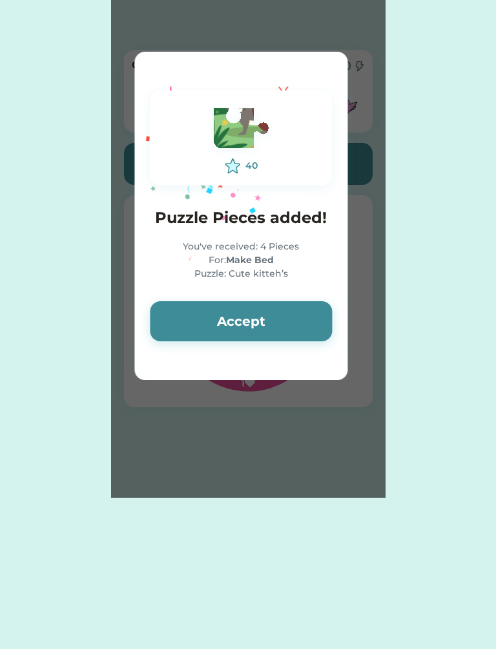
click at [302, 320] on button "Accept" at bounding box center [241, 321] width 182 height 40
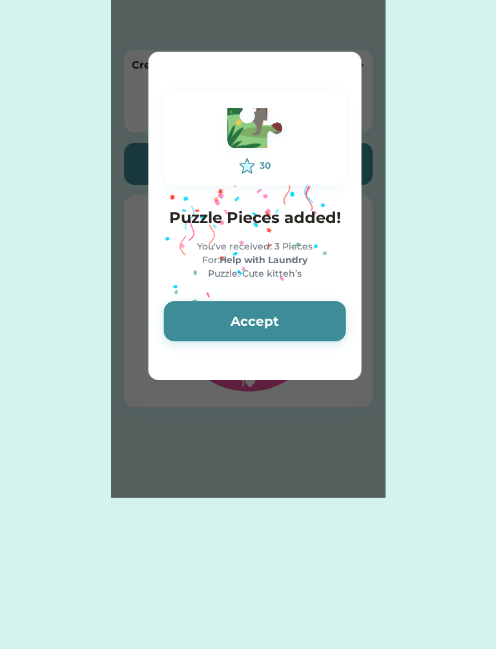
click at [295, 332] on button "Accept" at bounding box center [255, 321] width 182 height 40
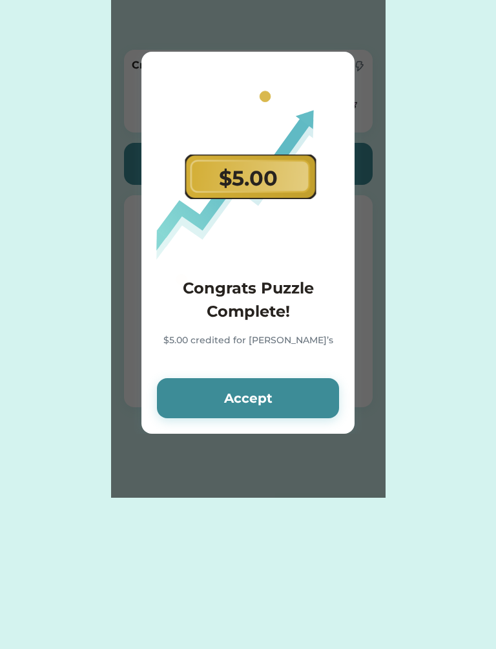
click at [280, 416] on button "Accept" at bounding box center [248, 398] width 182 height 40
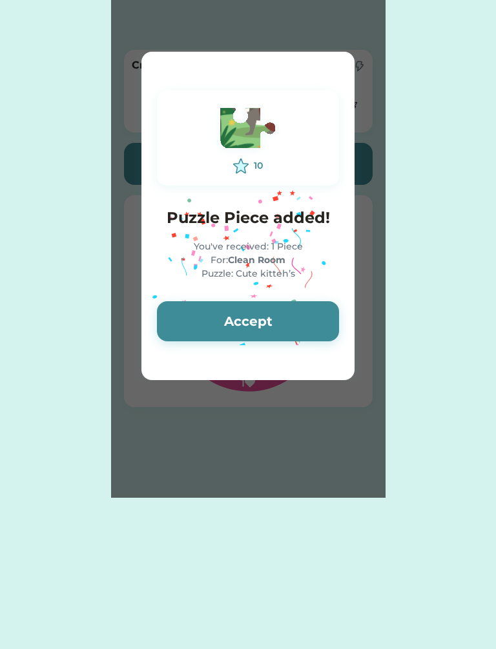
click at [285, 329] on button "Accept" at bounding box center [248, 321] width 182 height 40
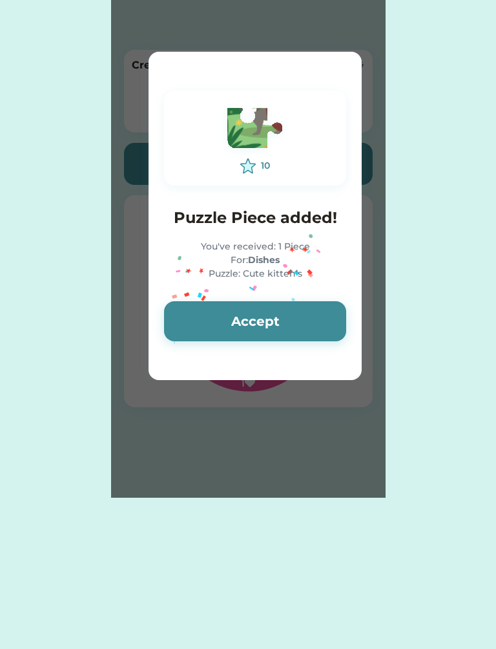
click at [281, 328] on button "Accept" at bounding box center [255, 321] width 182 height 40
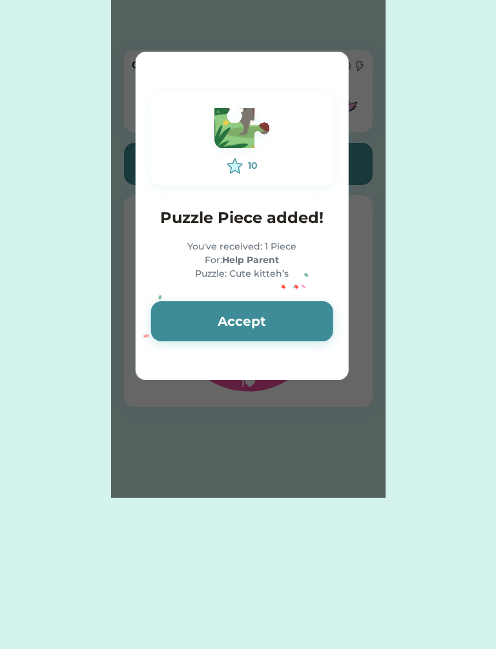
click at [280, 337] on button "Accept" at bounding box center [242, 321] width 182 height 40
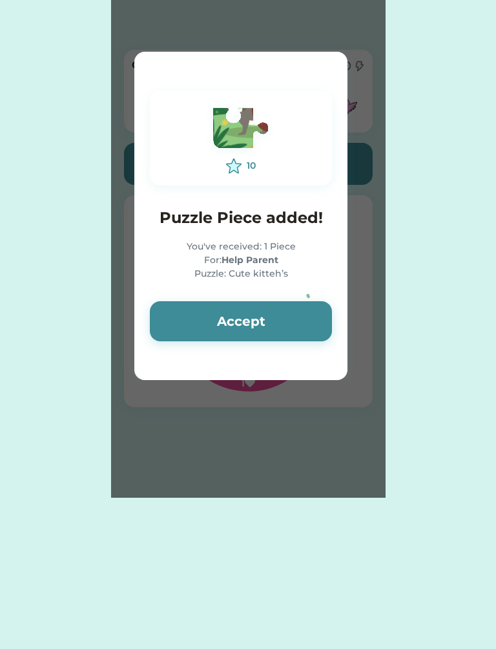
click at [289, 330] on button "Accept" at bounding box center [241, 321] width 182 height 40
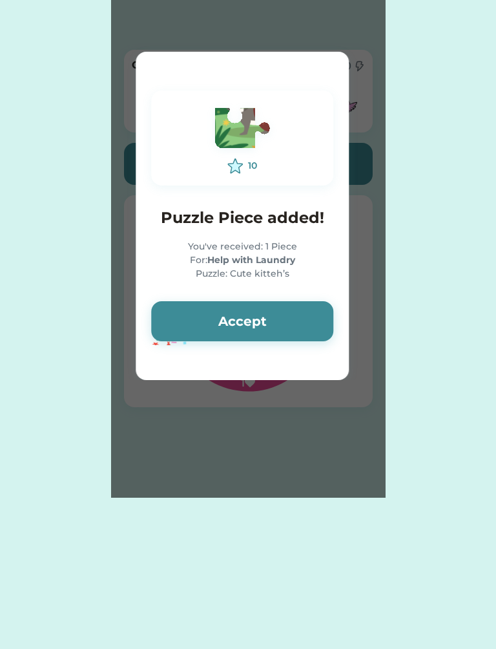
click at [287, 332] on button "Accept" at bounding box center [242, 321] width 182 height 40
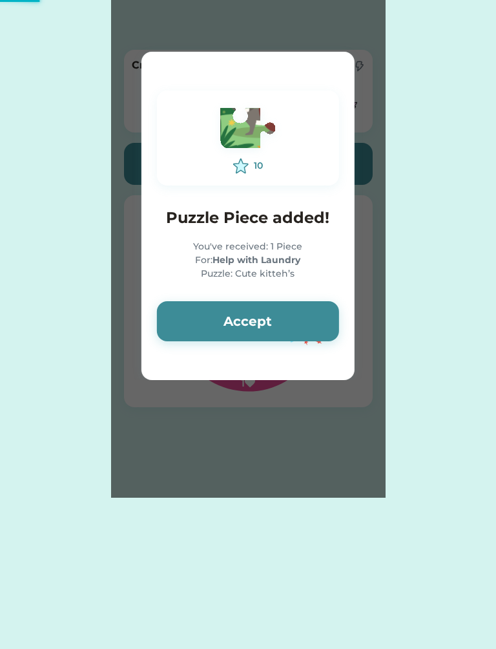
click at [289, 331] on button "Accept" at bounding box center [248, 321] width 182 height 40
click at [286, 332] on button "Accept" at bounding box center [248, 321] width 182 height 40
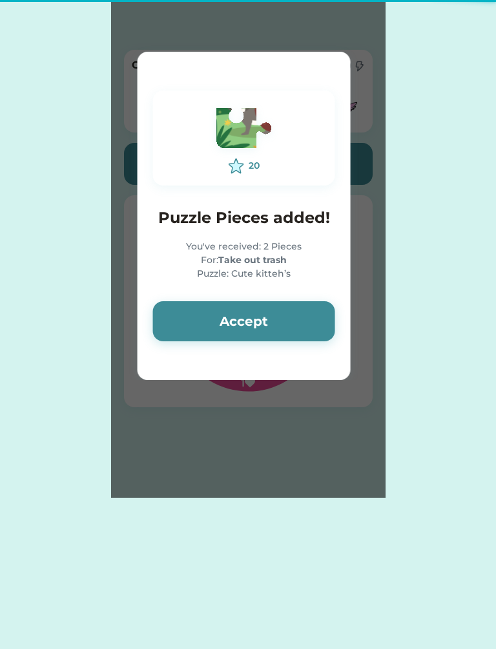
click at [288, 332] on button "Accept" at bounding box center [244, 321] width 182 height 40
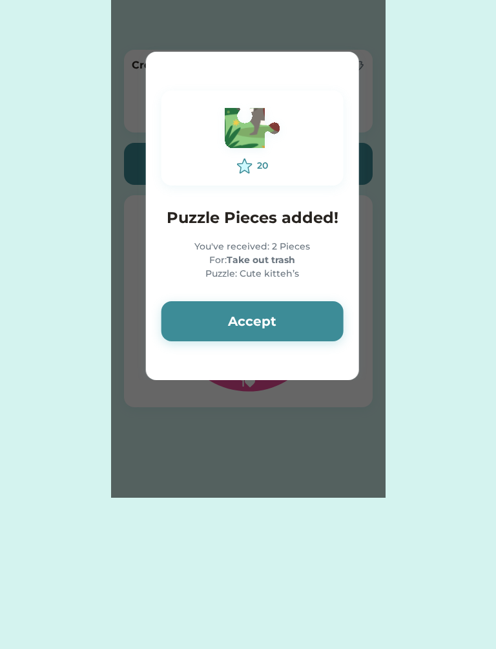
click at [284, 334] on button "Accept" at bounding box center [253, 321] width 182 height 40
click at [284, 333] on button "Accept" at bounding box center [253, 321] width 182 height 40
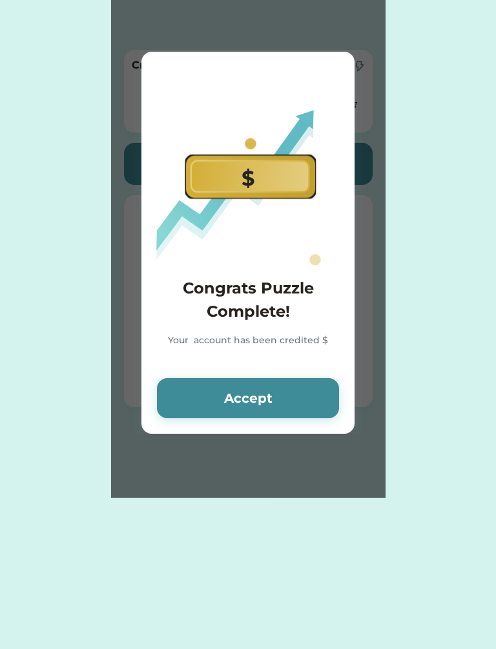
click at [283, 334] on div "Your account has been credited $" at bounding box center [248, 348] width 182 height 29
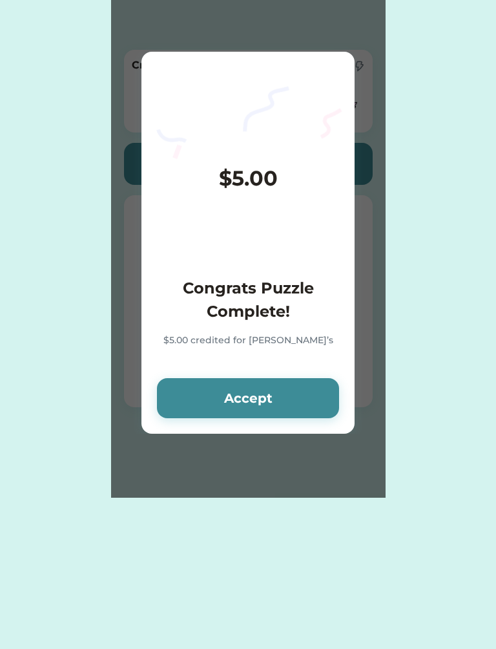
click at [273, 363] on div "$5.00 Congrats Puzzle Complete! $5.00 credited for [PERSON_NAME]’s Accept" at bounding box center [248, 243] width 213 height 382
click at [265, 387] on button "Accept" at bounding box center [248, 398] width 182 height 40
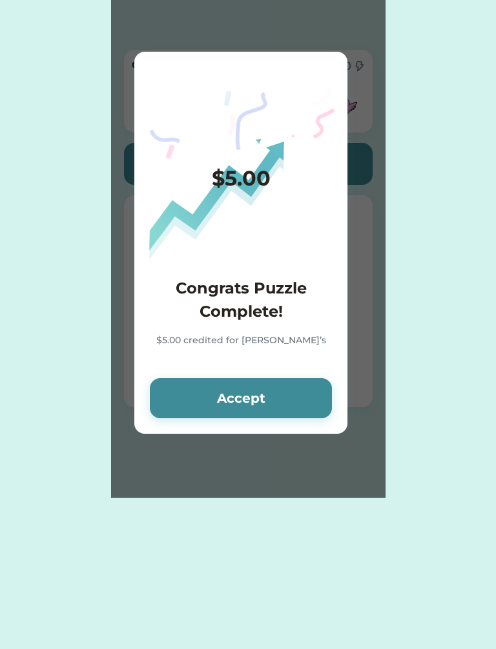
click at [262, 394] on button "Accept" at bounding box center [241, 398] width 182 height 40
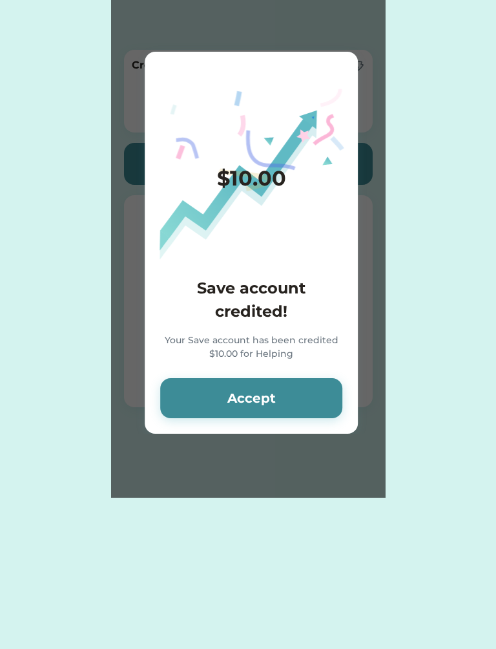
click at [262, 392] on button "Accept" at bounding box center [251, 398] width 182 height 40
click at [264, 391] on button "Accept" at bounding box center [251, 398] width 182 height 40
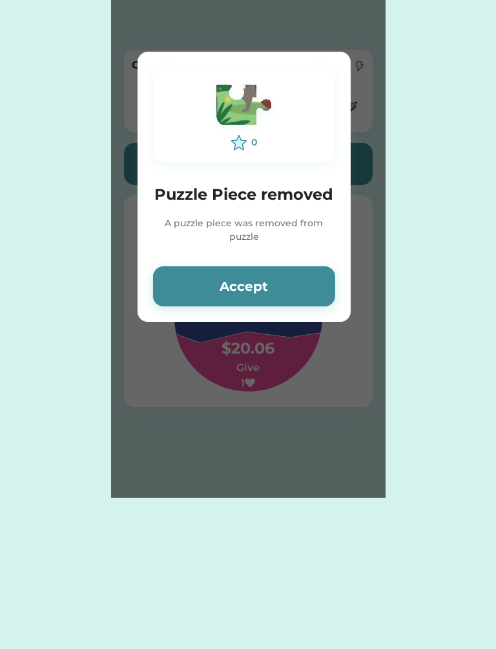
click at [262, 398] on div "Please wait $ account credited! Your account has been credited $ Accept Donatio…" at bounding box center [248, 249] width 275 height 498
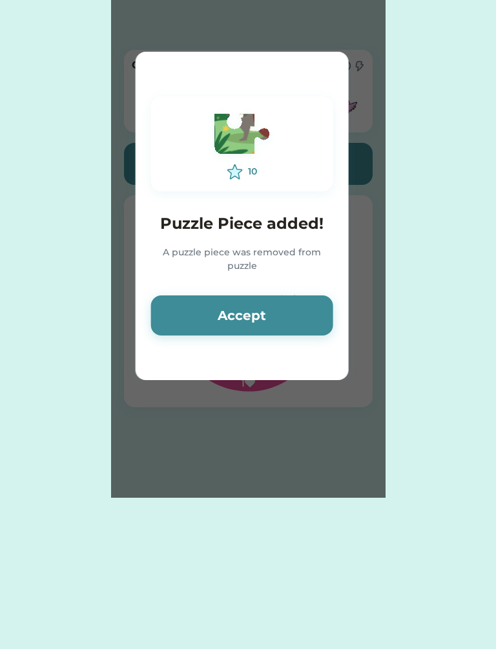
click at [280, 310] on button "Accept" at bounding box center [242, 315] width 182 height 40
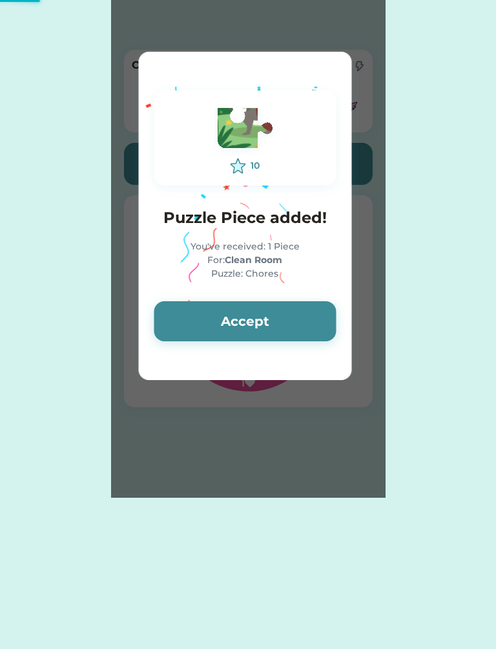
click at [281, 322] on button "Accept" at bounding box center [245, 321] width 182 height 40
click at [276, 330] on button "Accept" at bounding box center [245, 321] width 182 height 40
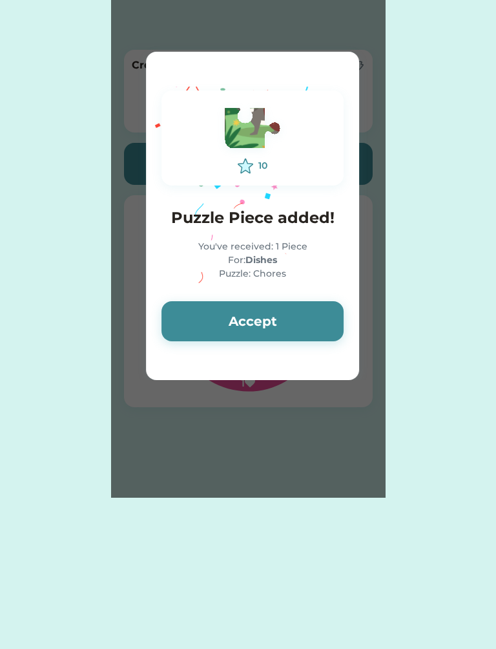
click at [274, 330] on button "Accept" at bounding box center [253, 321] width 182 height 40
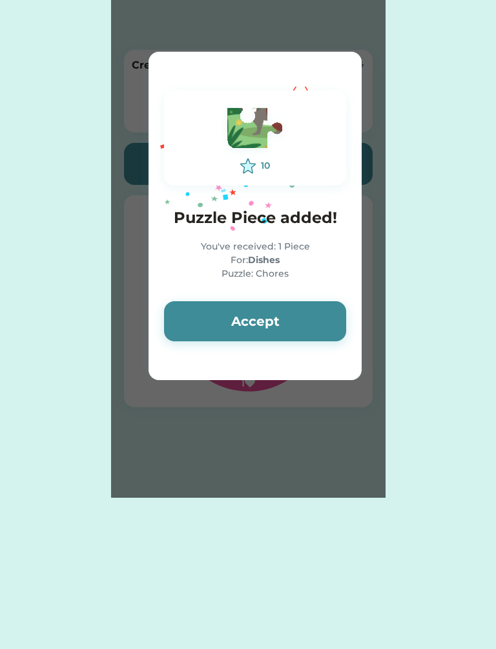
click at [275, 326] on button "Accept" at bounding box center [255, 321] width 182 height 40
click at [273, 326] on button "Accept" at bounding box center [255, 321] width 182 height 40
click at [273, 328] on button "Accept" at bounding box center [255, 321] width 182 height 40
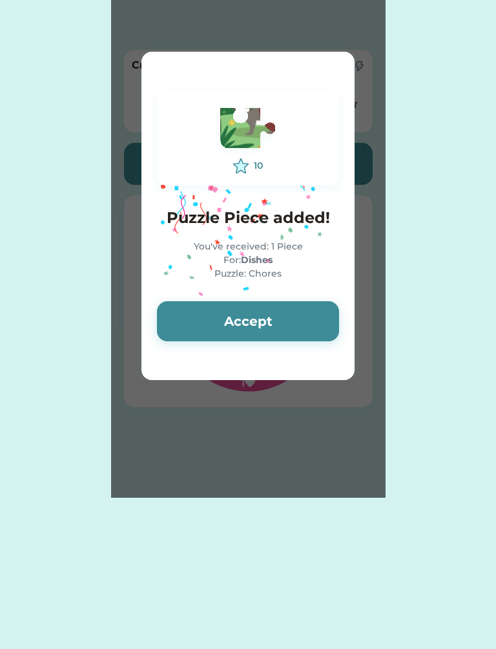
click at [274, 329] on button "Accept" at bounding box center [248, 321] width 182 height 40
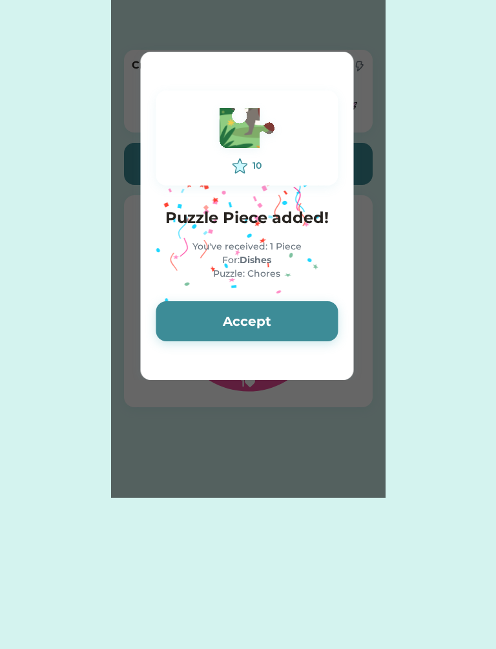
click at [276, 328] on button "Accept" at bounding box center [247, 321] width 182 height 40
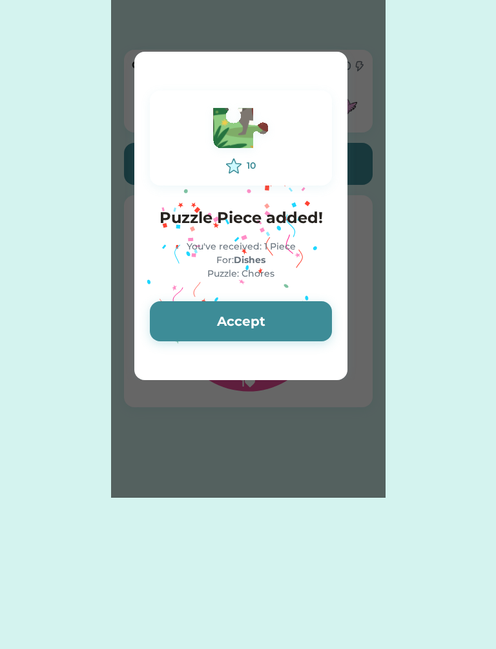
click at [277, 328] on button "Accept" at bounding box center [241, 321] width 182 height 40
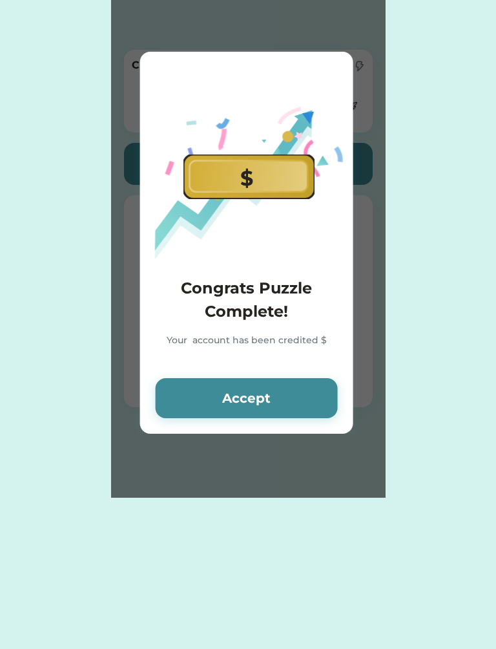
click at [277, 336] on div "Your account has been credited $" at bounding box center [247, 348] width 182 height 29
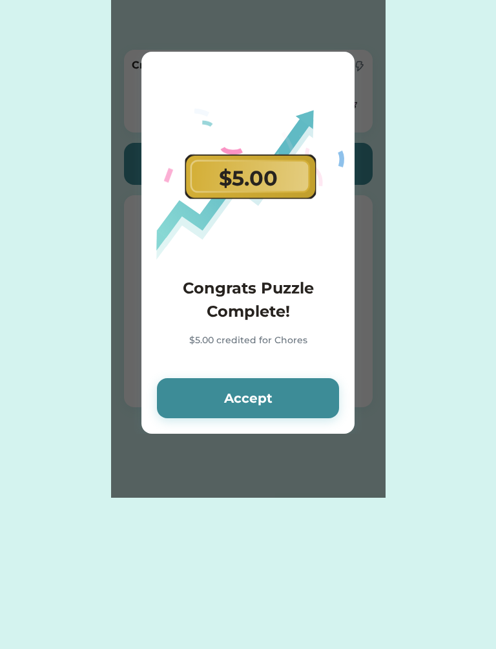
click at [264, 392] on button "Accept" at bounding box center [248, 398] width 182 height 40
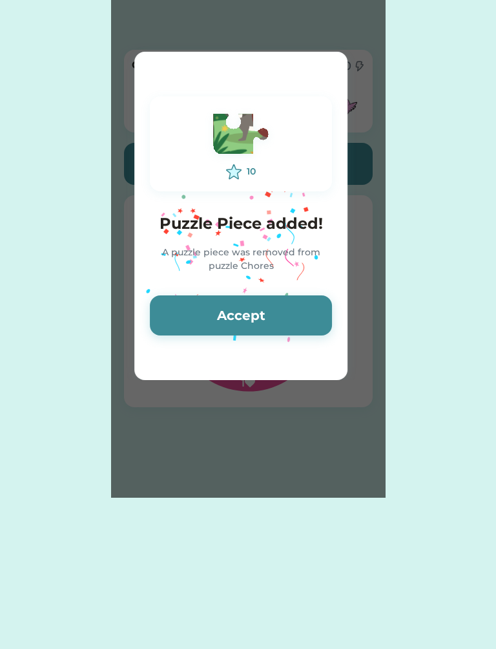
click at [262, 400] on div "Please wait $ account credited! Your account has been credited $ Accept Donatio…" at bounding box center [248, 249] width 275 height 498
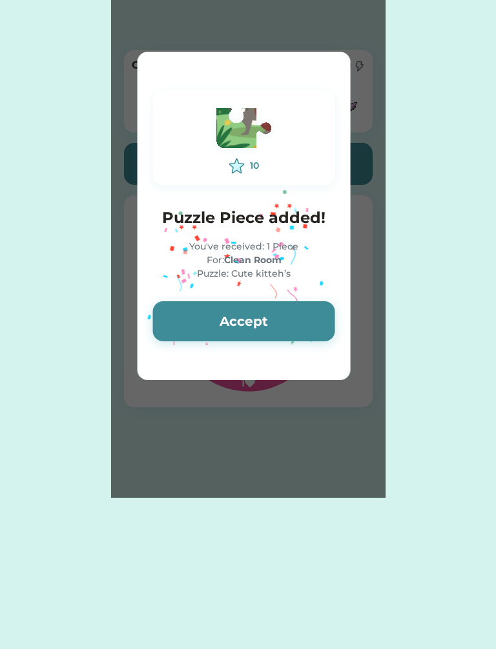
click at [269, 323] on button "Accept" at bounding box center [244, 321] width 182 height 40
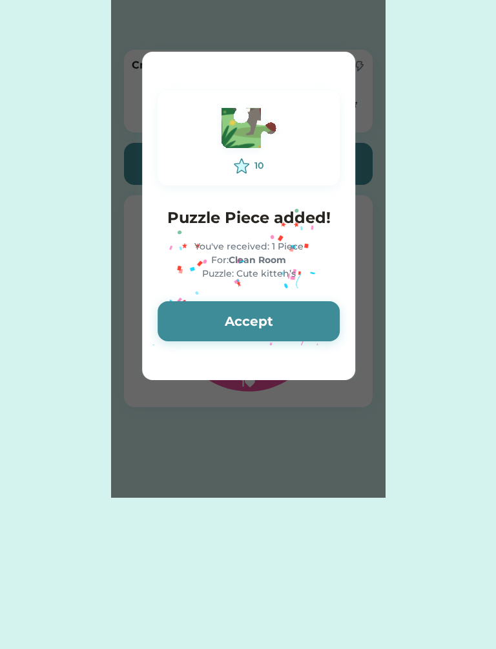
click at [275, 328] on button "Accept" at bounding box center [249, 321] width 182 height 40
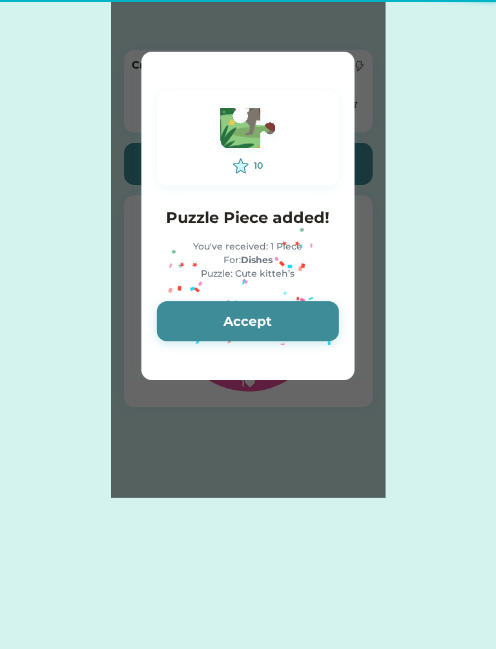
click at [276, 329] on button "Accept" at bounding box center [248, 321] width 182 height 40
click at [277, 330] on button "Accept" at bounding box center [248, 321] width 182 height 40
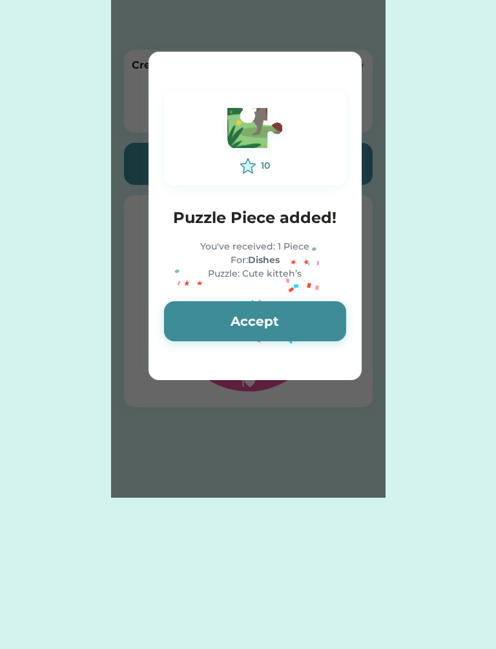
click at [278, 328] on button "Accept" at bounding box center [255, 321] width 182 height 40
click at [279, 328] on button "Accept" at bounding box center [255, 321] width 182 height 40
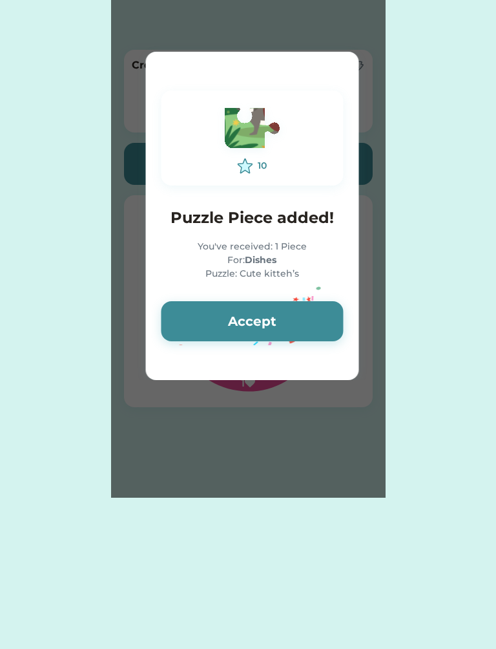
click at [283, 327] on button "Accept" at bounding box center [252, 321] width 182 height 40
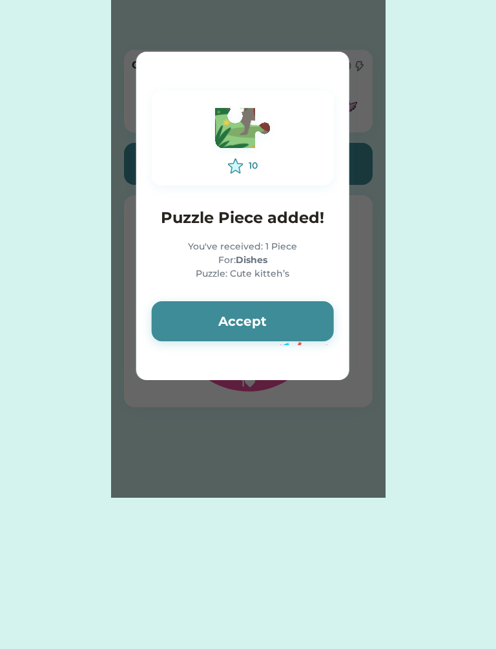
click at [281, 329] on button "Accept" at bounding box center [243, 321] width 182 height 40
click at [281, 330] on button "Accept" at bounding box center [243, 321] width 182 height 40
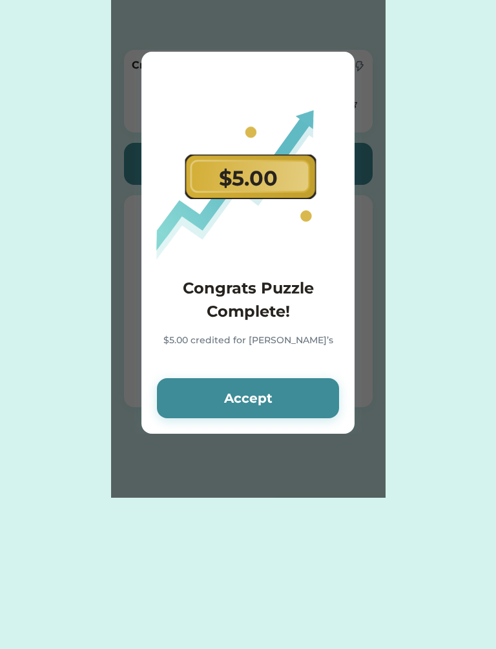
click at [284, 325] on div "Congrats Puzzle Complete! $5.00 credited for [PERSON_NAME]’s" at bounding box center [248, 320] width 182 height 86
click at [262, 385] on button "Accept" at bounding box center [248, 398] width 182 height 40
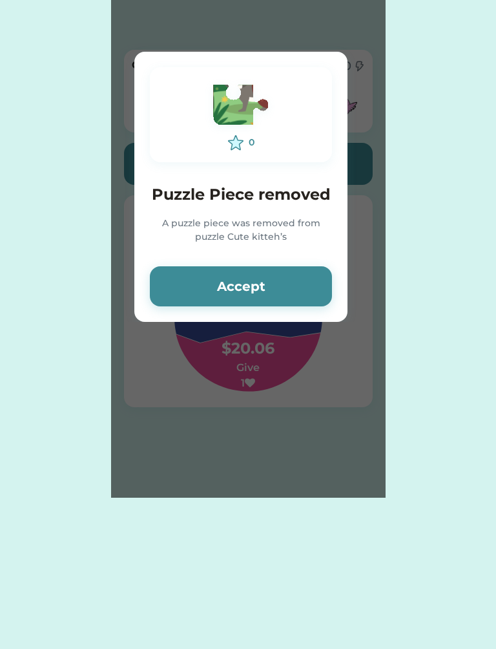
click at [260, 387] on div "Please wait $ account credited! Your account has been credited $ Accept Donatio…" at bounding box center [248, 249] width 275 height 498
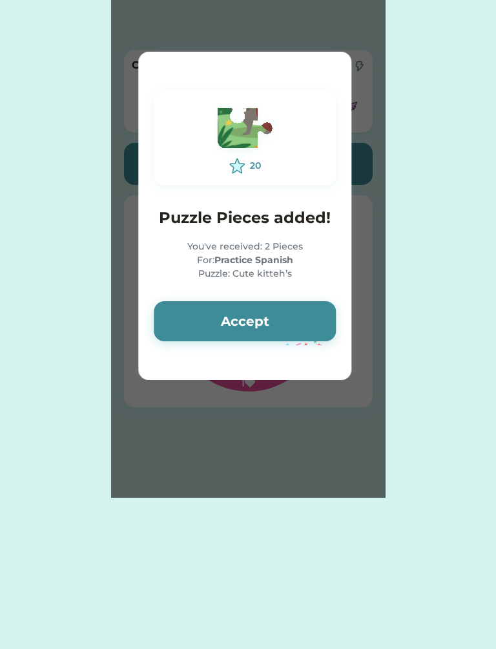
click at [259, 341] on button "Accept" at bounding box center [245, 321] width 182 height 40
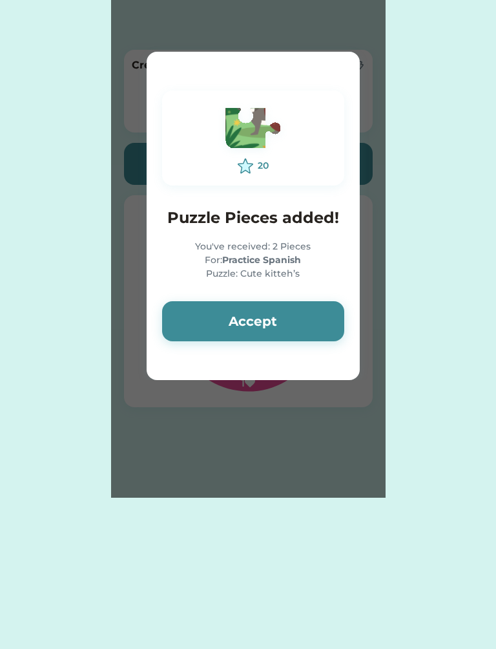
click at [267, 341] on button "Accept" at bounding box center [253, 321] width 182 height 40
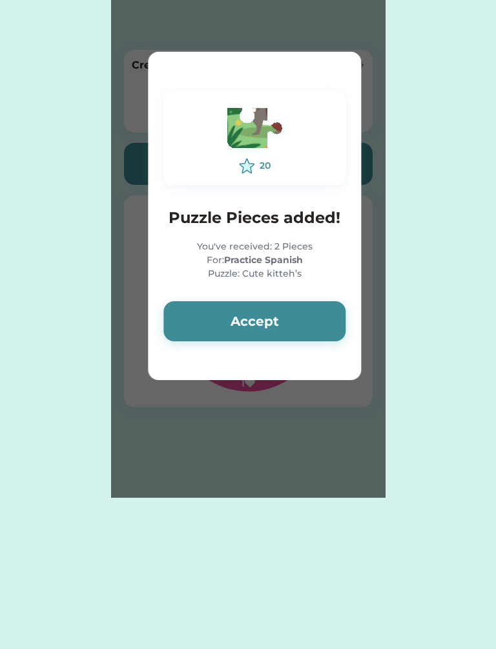
click at [275, 336] on button "Accept" at bounding box center [255, 321] width 182 height 40
click at [278, 331] on button "Accept" at bounding box center [255, 321] width 182 height 40
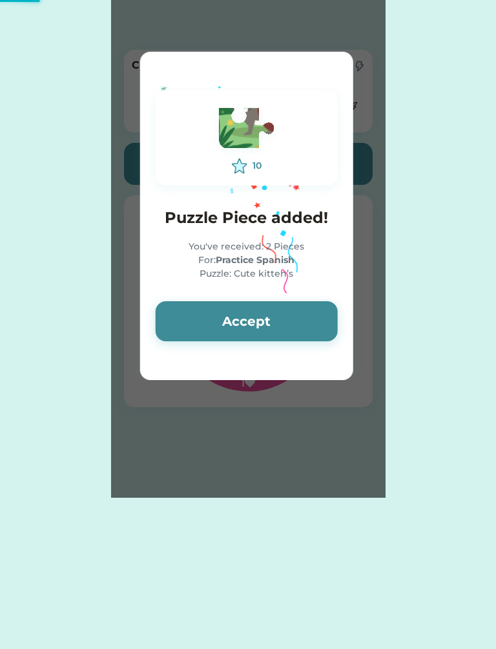
click at [282, 329] on button "Accept" at bounding box center [247, 321] width 182 height 40
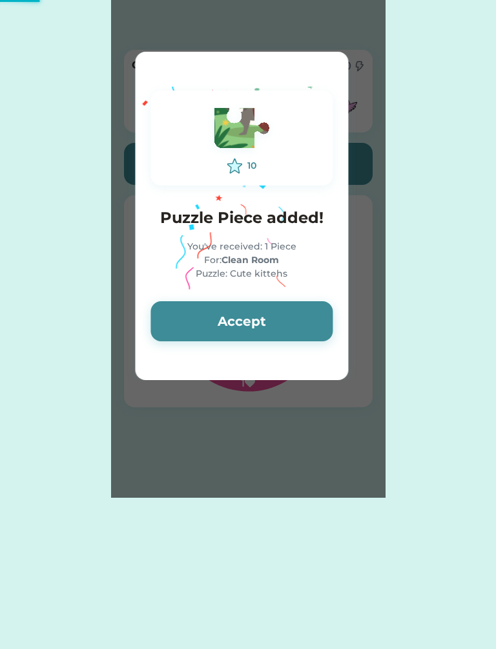
click at [283, 327] on button "Accept" at bounding box center [242, 321] width 182 height 40
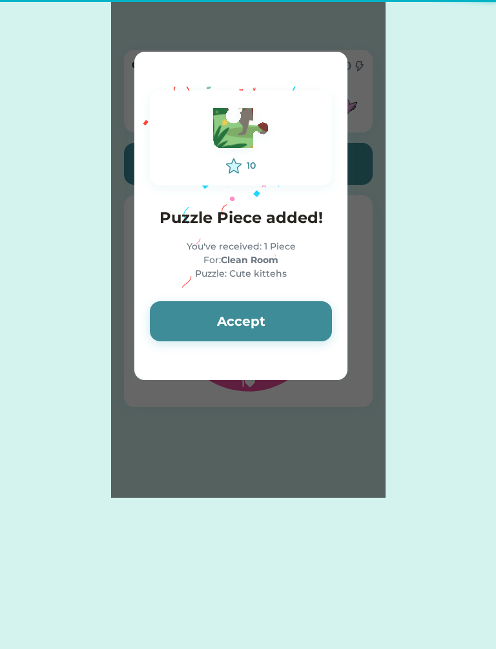
click at [281, 334] on button "Accept" at bounding box center [241, 321] width 182 height 40
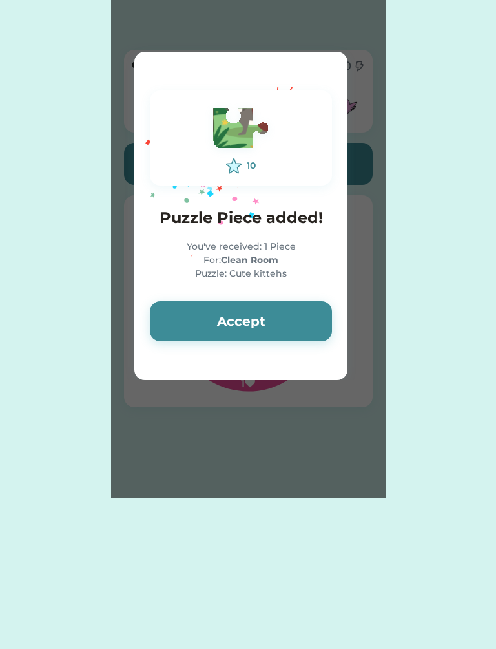
click at [281, 333] on button "Accept" at bounding box center [241, 321] width 182 height 40
click at [277, 336] on button "Accept" at bounding box center [241, 321] width 182 height 40
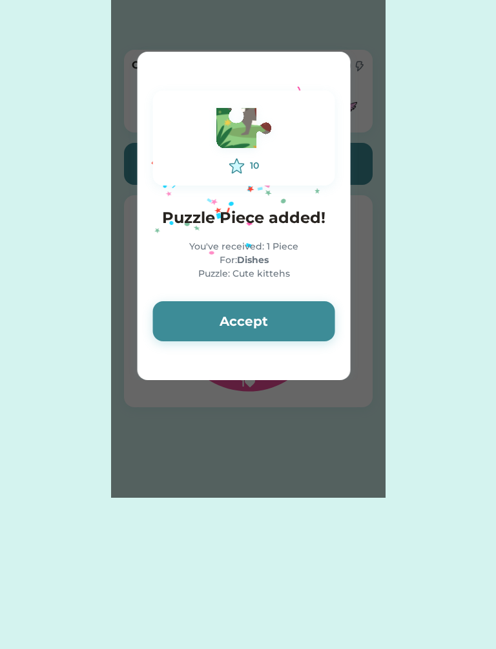
click at [282, 331] on button "Accept" at bounding box center [244, 321] width 182 height 40
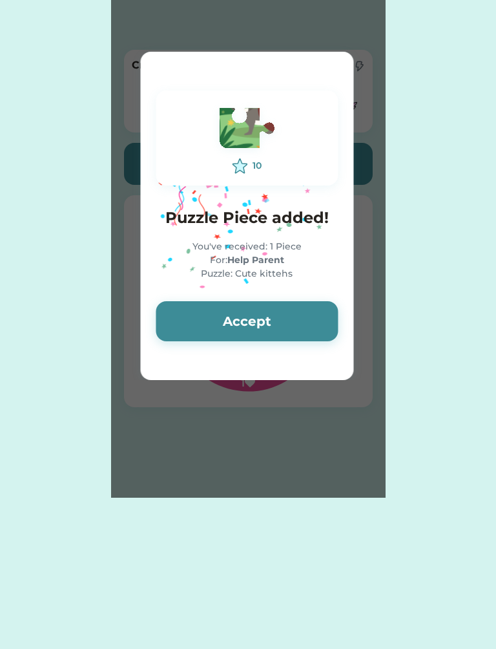
click at [280, 334] on button "Accept" at bounding box center [247, 321] width 182 height 40
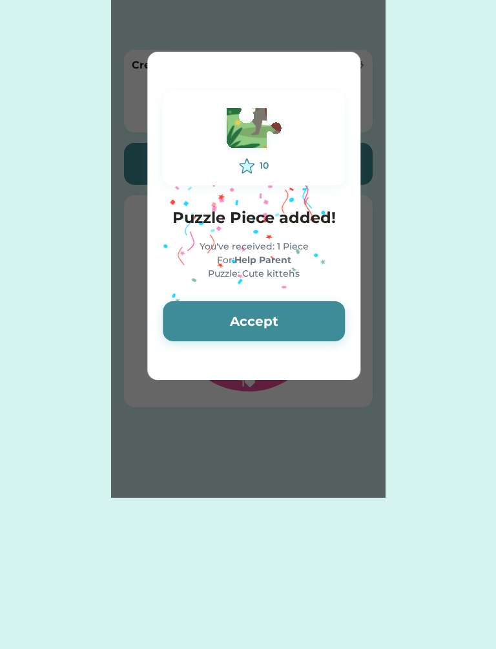
click at [281, 335] on button "Accept" at bounding box center [254, 321] width 182 height 40
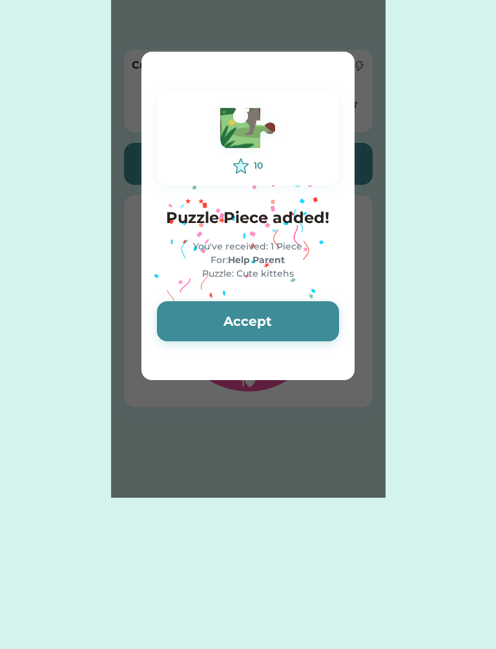
click at [281, 338] on button "Accept" at bounding box center [248, 321] width 182 height 40
click at [279, 336] on button "Accept" at bounding box center [248, 321] width 182 height 40
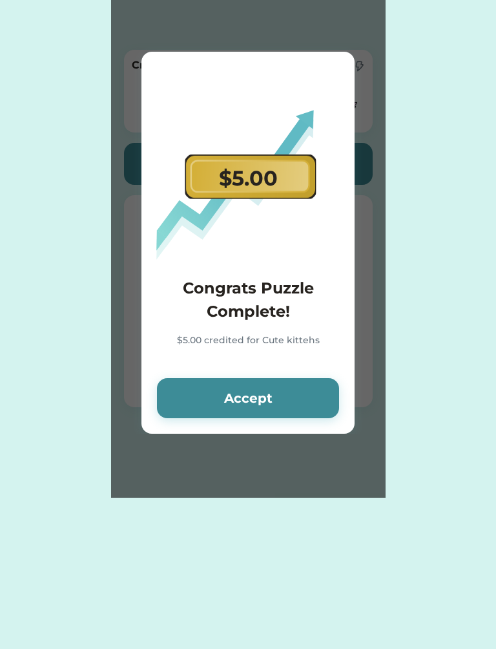
click at [281, 337] on div "$5.00 credited for Cute kittehs" at bounding box center [248, 348] width 182 height 29
click at [259, 393] on button "Accept" at bounding box center [248, 398] width 182 height 40
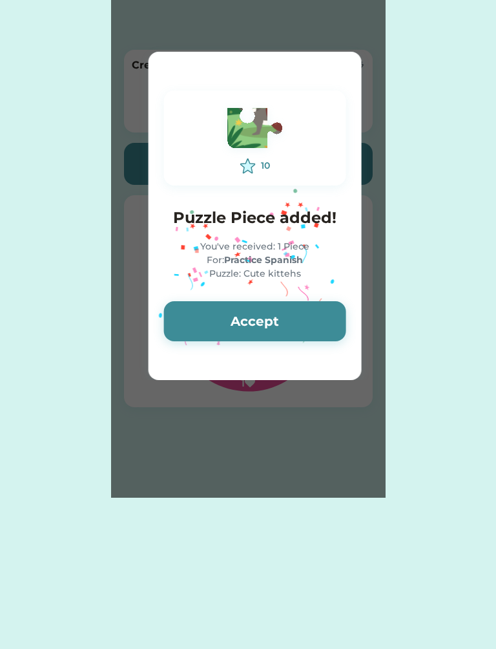
click at [277, 310] on button "Accept" at bounding box center [255, 321] width 182 height 40
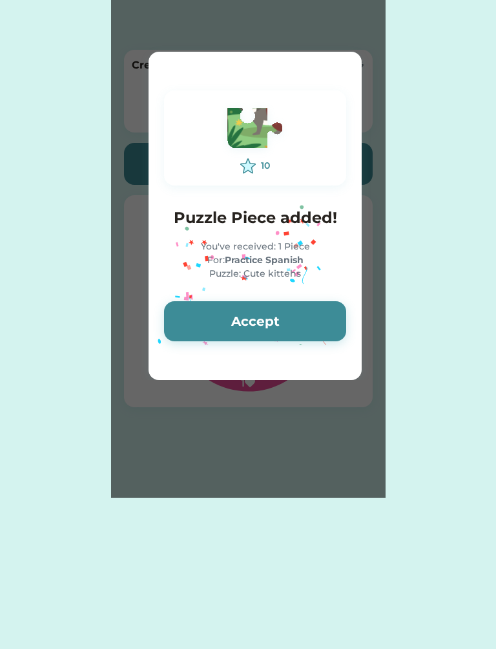
click at [273, 328] on button "Accept" at bounding box center [255, 321] width 182 height 40
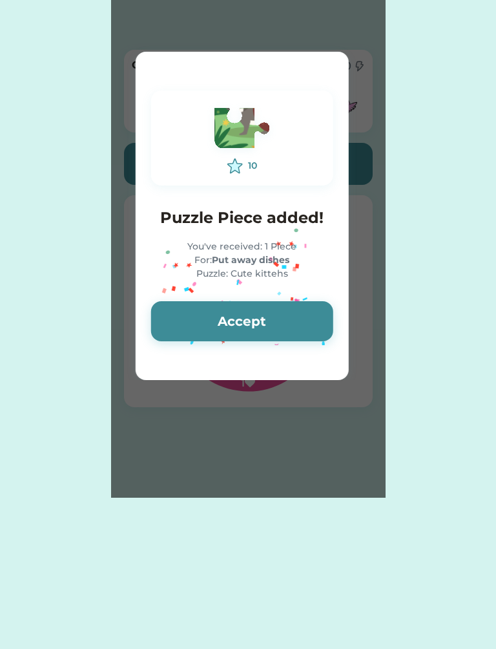
click at [271, 334] on button "Accept" at bounding box center [242, 321] width 182 height 40
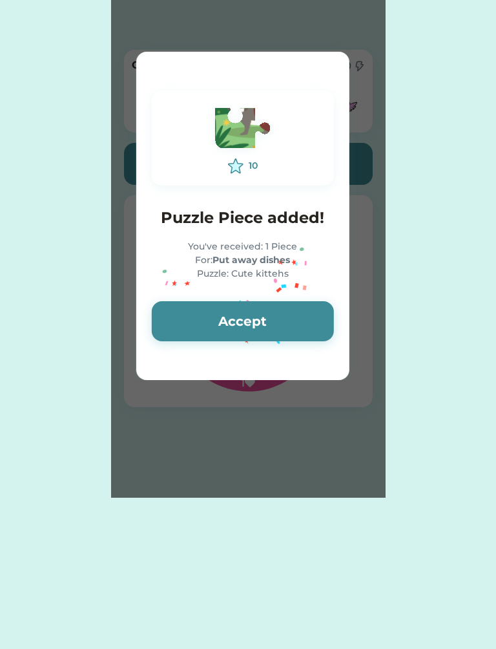
click at [275, 330] on button "Accept" at bounding box center [243, 321] width 182 height 40
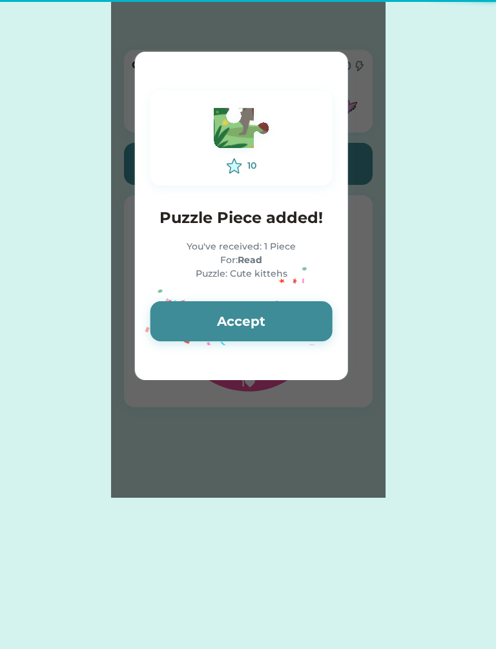
click at [278, 328] on button "Accept" at bounding box center [242, 321] width 182 height 40
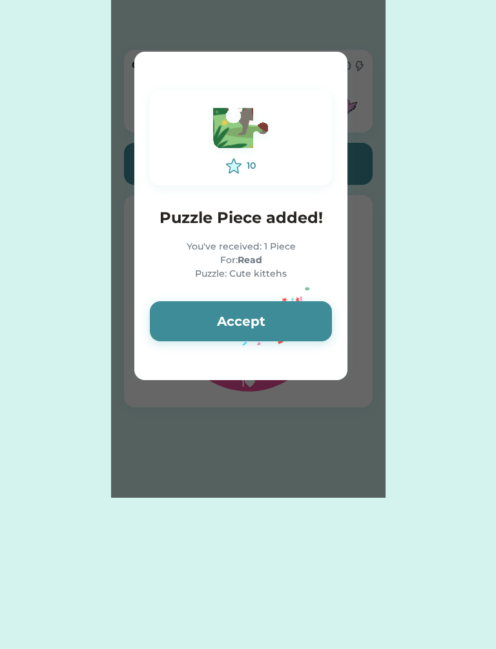
click at [279, 326] on button "Accept" at bounding box center [241, 321] width 182 height 40
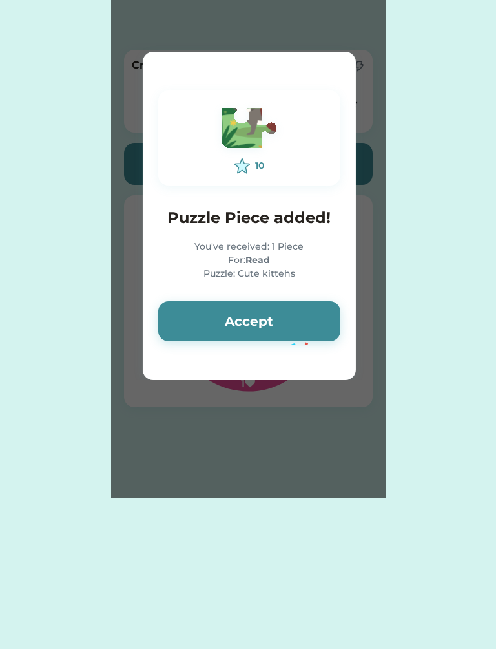
click at [281, 325] on button "Accept" at bounding box center [249, 321] width 182 height 40
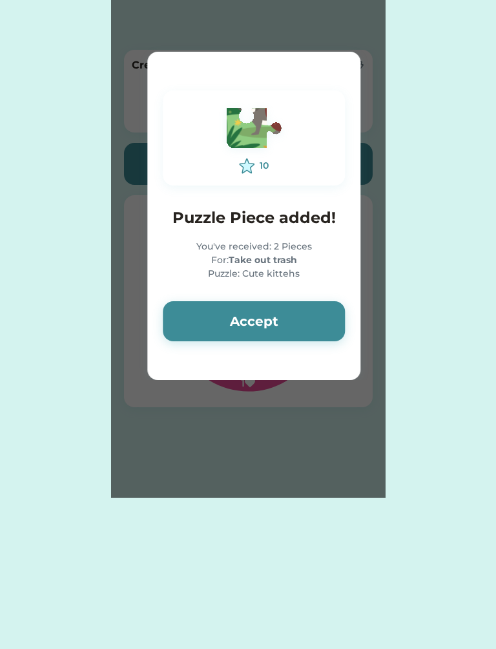
click at [277, 328] on button "Accept" at bounding box center [254, 321] width 182 height 40
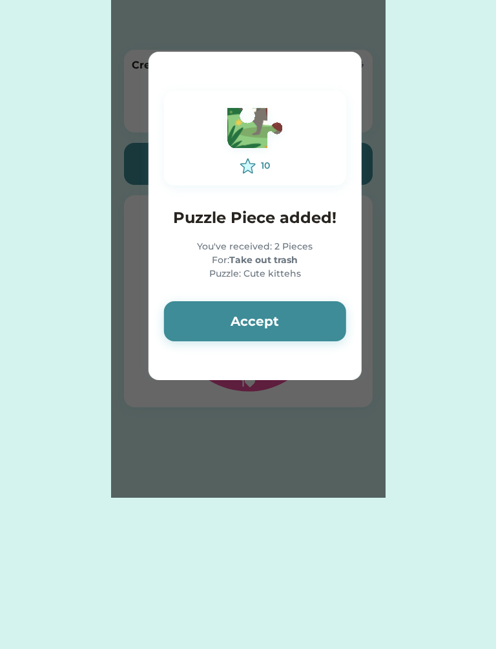
click at [283, 325] on button "Accept" at bounding box center [255, 321] width 182 height 40
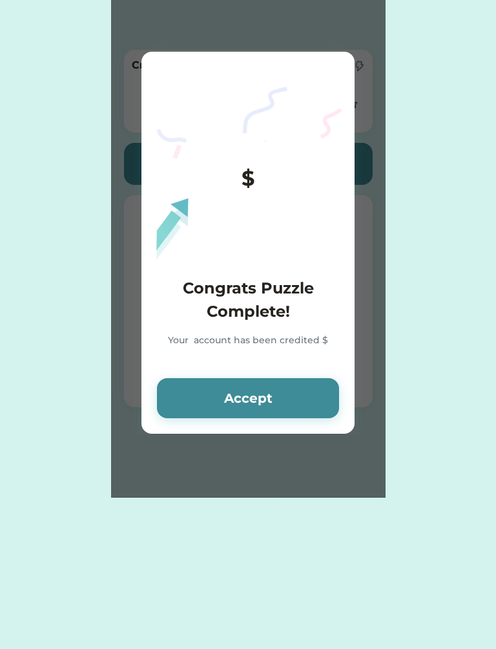
click at [285, 324] on div "Congrats Puzzle Complete! Your account has been credited $" at bounding box center [248, 320] width 182 height 86
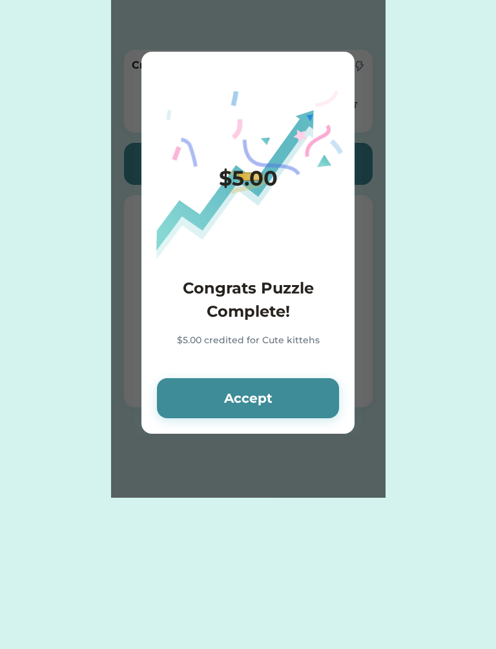
click at [251, 405] on button "Accept" at bounding box center [248, 398] width 182 height 40
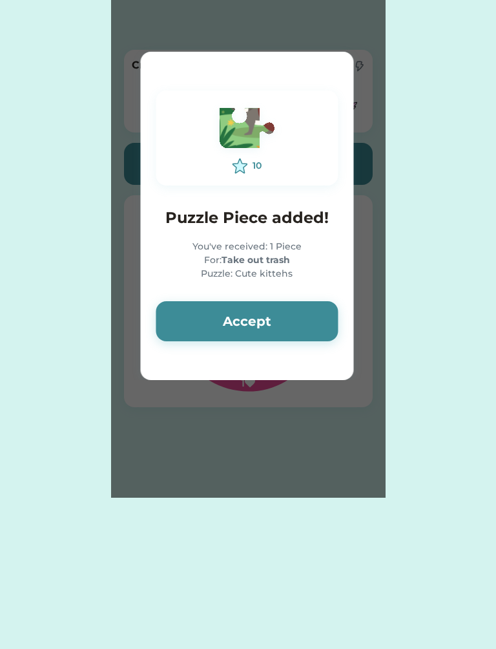
click at [277, 327] on button "Accept" at bounding box center [247, 321] width 182 height 40
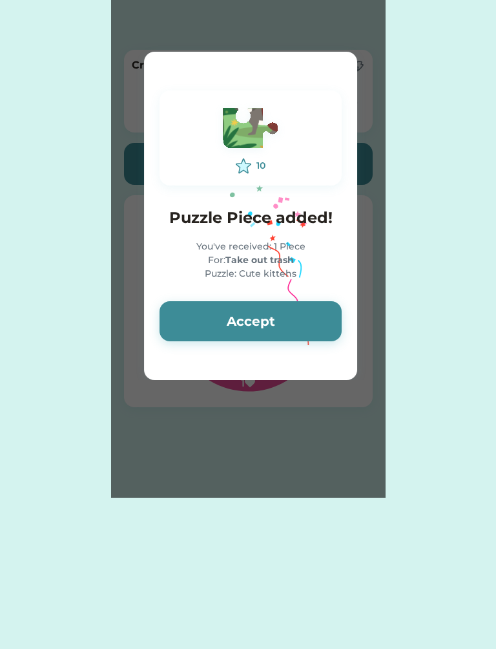
click at [276, 334] on button "Accept" at bounding box center [251, 321] width 182 height 40
click at [277, 336] on button "Accept" at bounding box center [251, 321] width 182 height 40
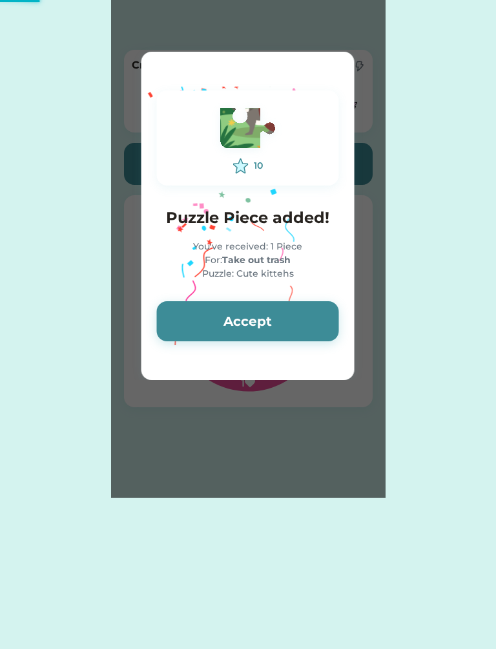
click at [277, 336] on button "Accept" at bounding box center [248, 321] width 182 height 40
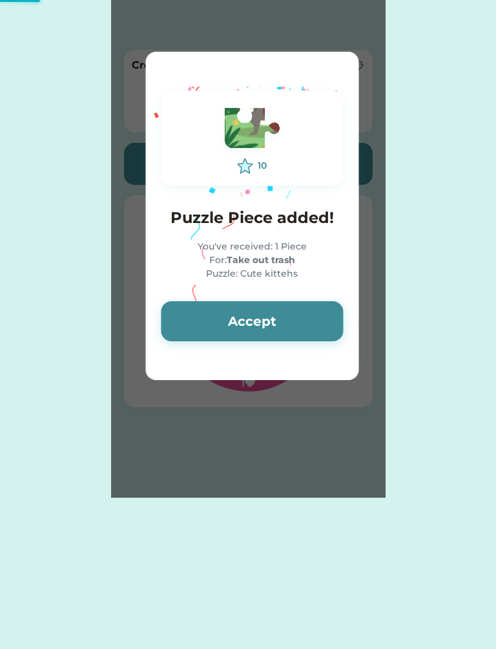
click at [277, 336] on button "Accept" at bounding box center [252, 321] width 182 height 40
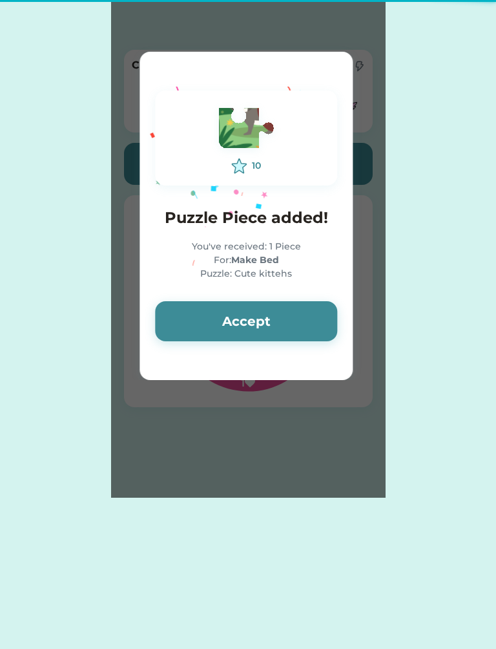
click at [277, 336] on button "Accept" at bounding box center [246, 321] width 182 height 40
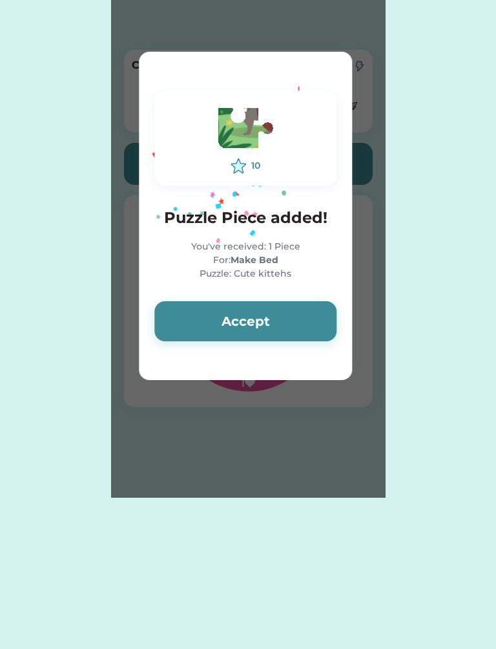
click at [278, 336] on button "Accept" at bounding box center [246, 321] width 182 height 40
click at [279, 334] on button "Accept" at bounding box center [246, 321] width 182 height 40
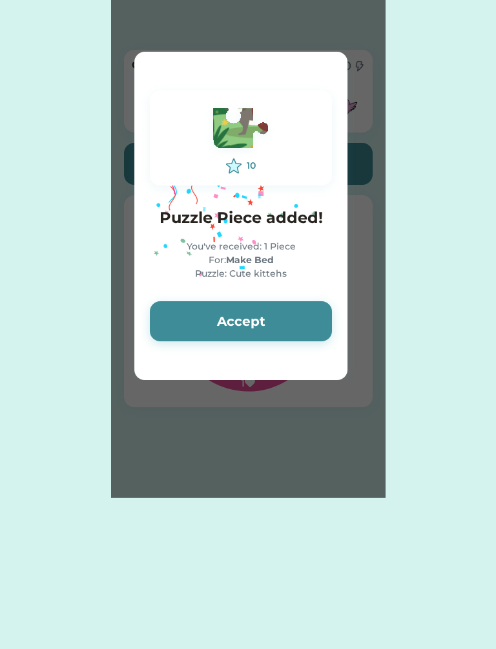
click at [279, 332] on button "Accept" at bounding box center [241, 321] width 182 height 40
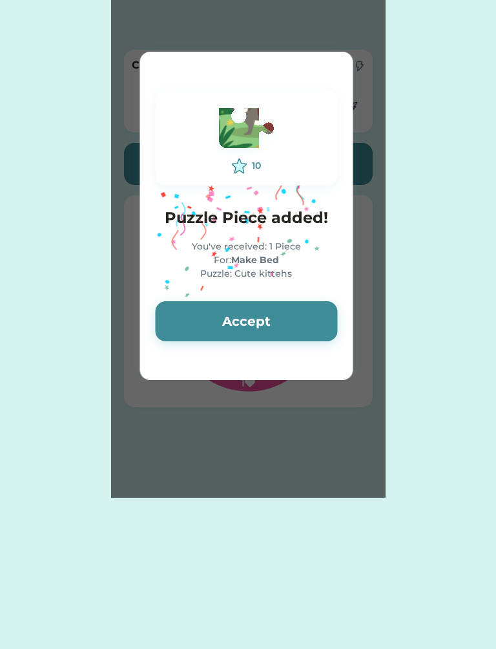
click at [281, 332] on button "Accept" at bounding box center [246, 321] width 182 height 40
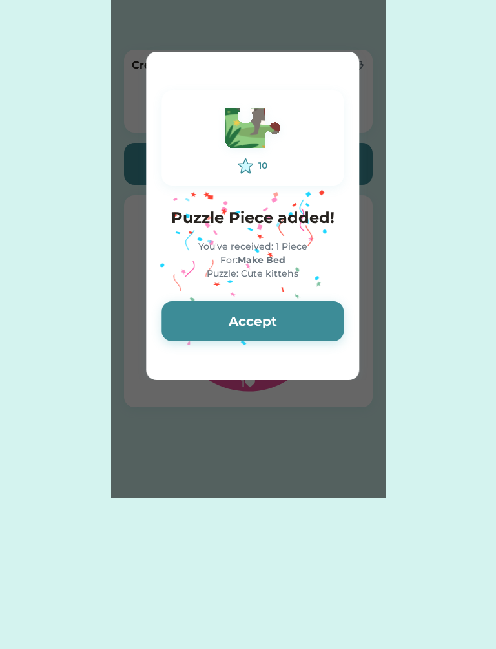
click at [279, 334] on button "Accept" at bounding box center [253, 321] width 182 height 40
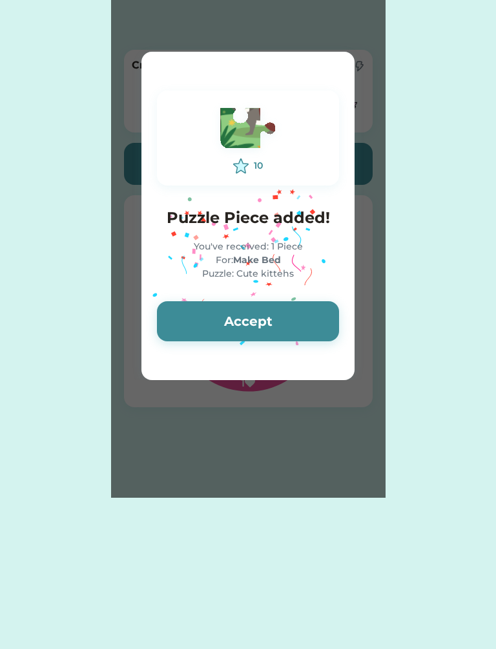
click at [277, 335] on button "Accept" at bounding box center [248, 321] width 182 height 40
click at [282, 330] on button "Accept" at bounding box center [248, 321] width 182 height 40
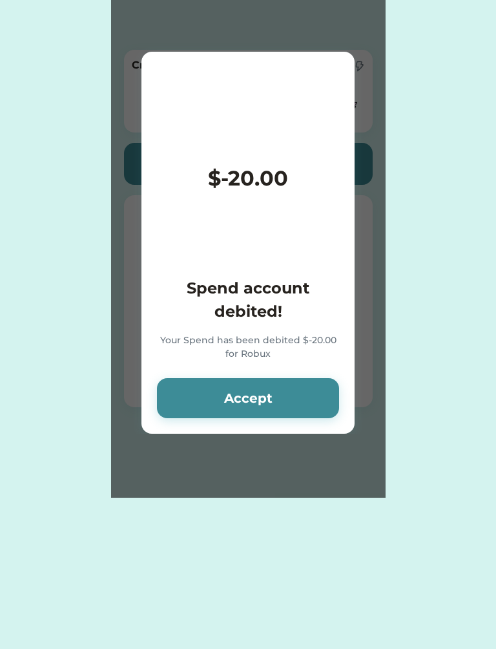
click at [283, 330] on div "Spend account debited! Your Spend has been debited $-20.00 for Robux" at bounding box center [248, 320] width 182 height 86
click at [262, 364] on div "$-20.00 Spend account debited! Your Spend has been debited $-20.00 for Robux Ac…" at bounding box center [248, 243] width 213 height 382
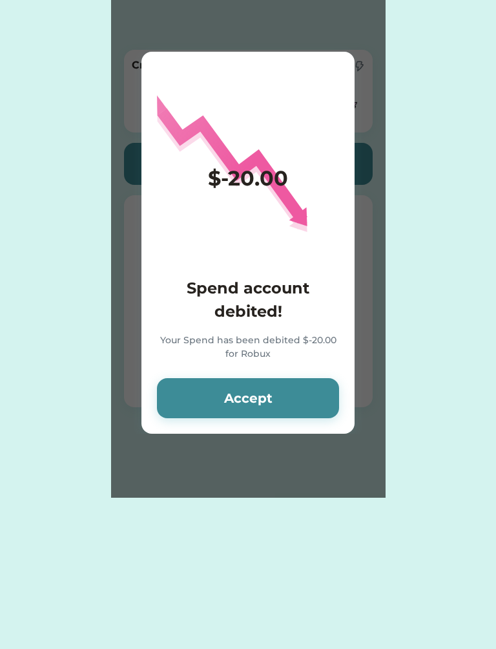
click at [257, 389] on button "Accept" at bounding box center [248, 398] width 182 height 40
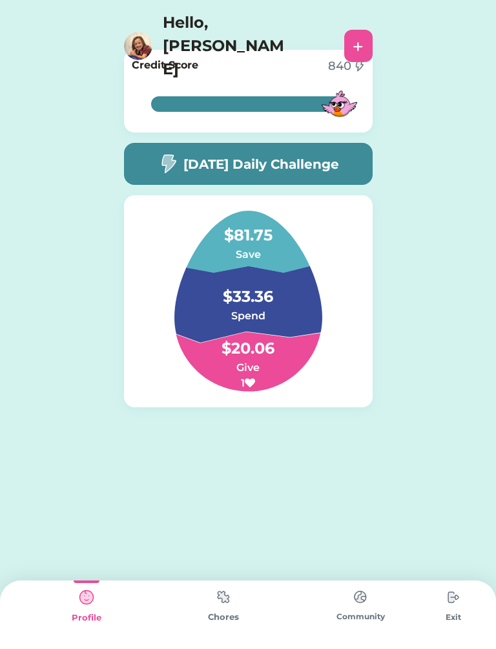
click at [205, 610] on div "Chores" at bounding box center [223, 615] width 137 height 69
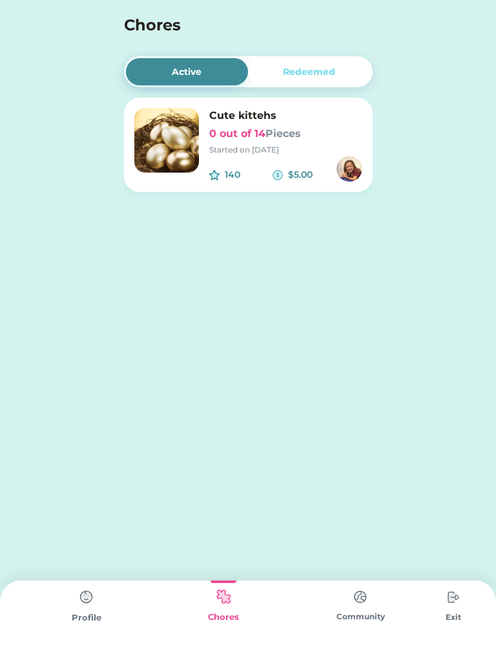
click at [76, 604] on img at bounding box center [87, 597] width 26 height 26
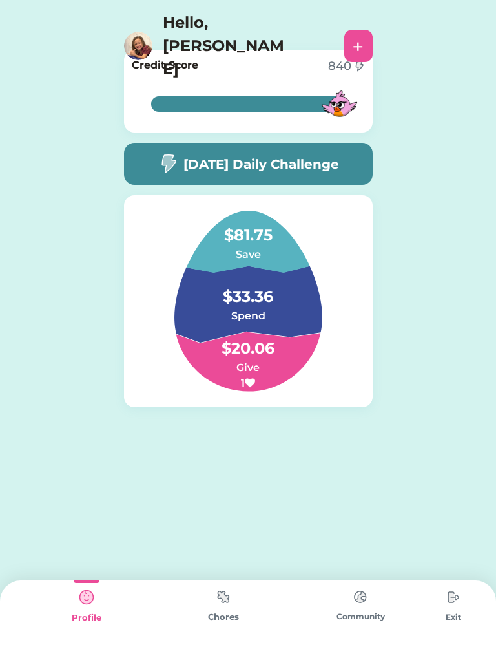
click at [149, 32] on img at bounding box center [138, 46] width 28 height 28
click at [223, 601] on img at bounding box center [224, 596] width 26 height 25
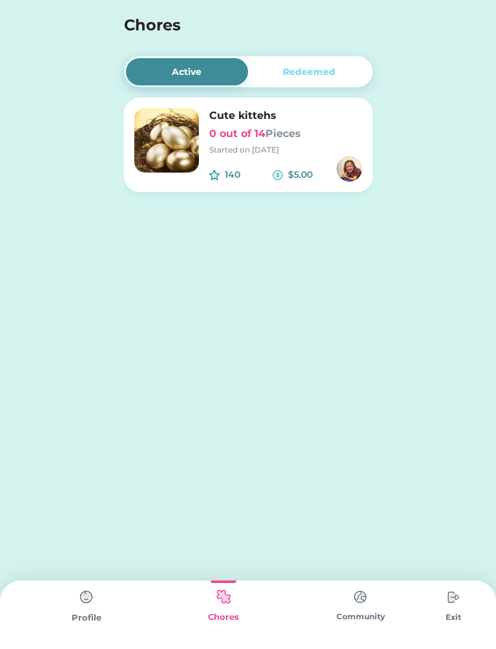
click at [74, 610] on div "Profile" at bounding box center [86, 615] width 137 height 69
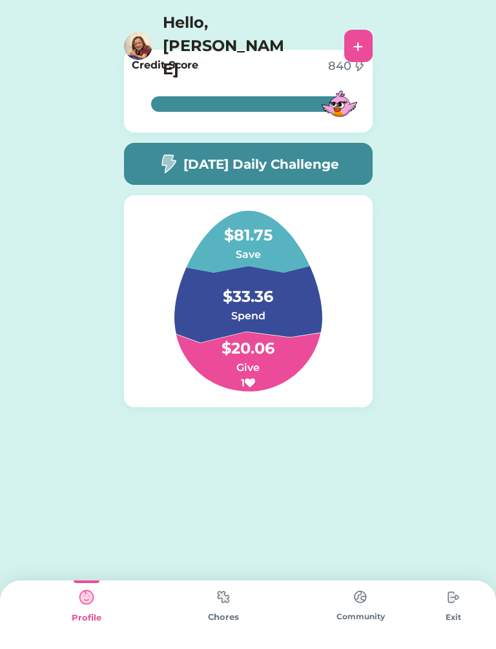
click at [134, 32] on img at bounding box center [138, 46] width 28 height 28
click at [243, 248] on h6 "Save" at bounding box center [248, 255] width 129 height 16
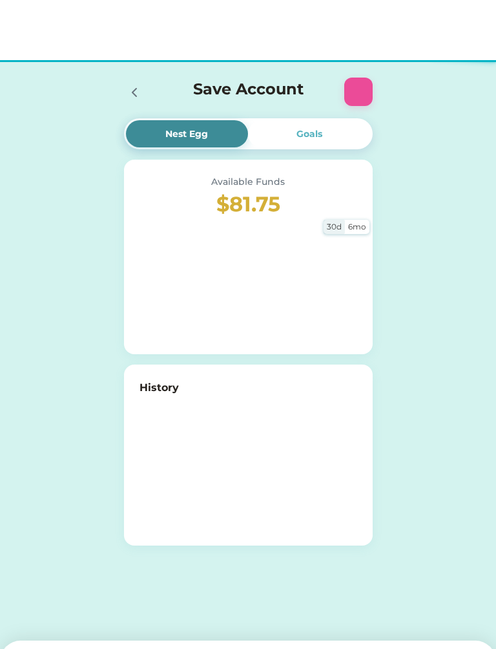
click at [237, 358] on div at bounding box center [249, 400] width 218 height 129
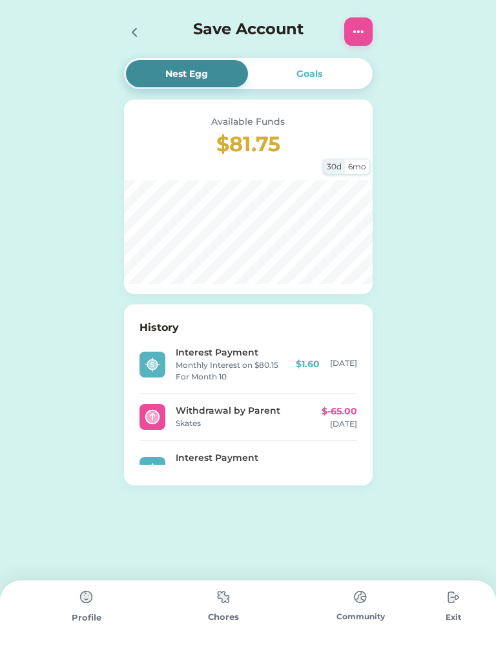
click at [136, 37] on icon at bounding box center [135, 33] width 16 height 16
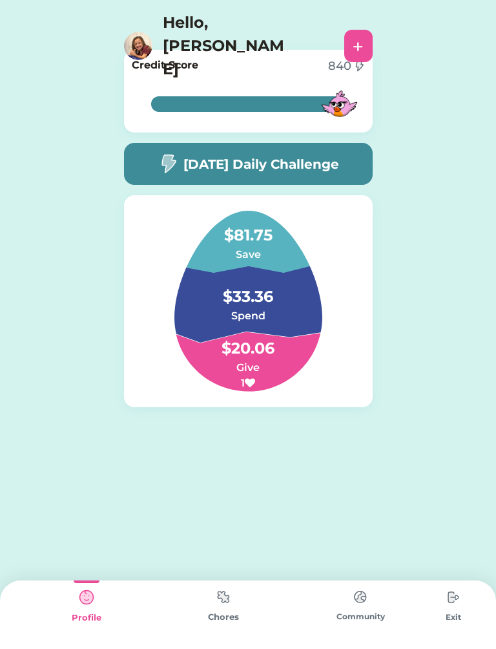
click at [244, 303] on h4 "$33.36" at bounding box center [248, 290] width 129 height 36
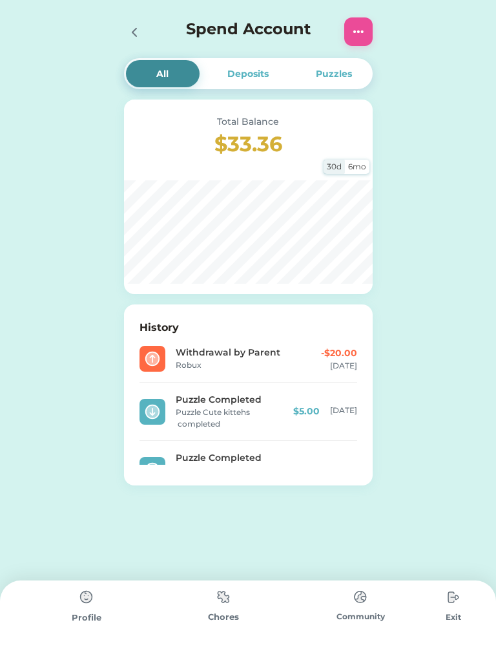
click at [124, 27] on div at bounding box center [133, 31] width 19 height 19
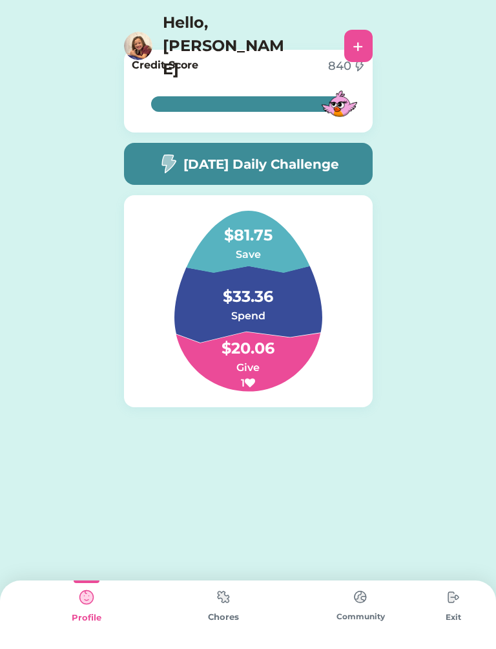
click at [247, 237] on h4 "$81.75" at bounding box center [248, 229] width 129 height 36
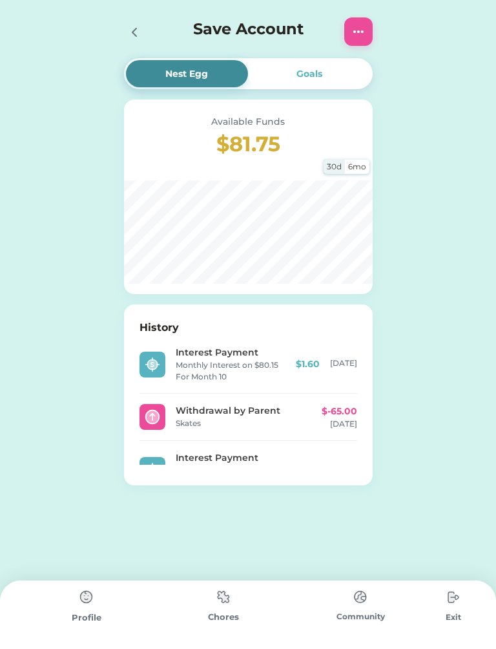
click at [132, 45] on div at bounding box center [138, 31] width 28 height 28
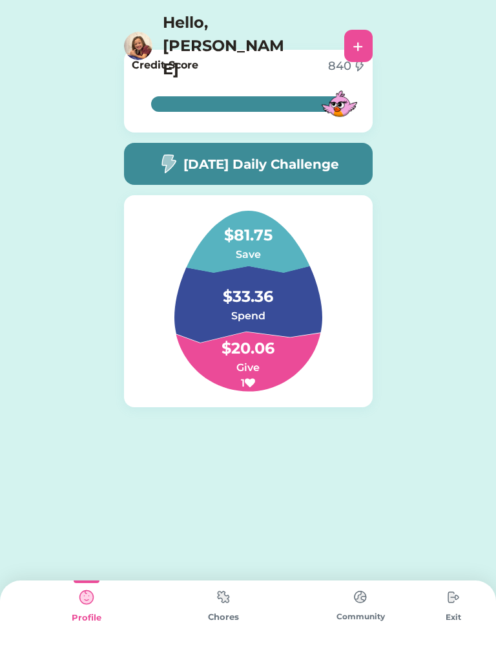
click at [240, 149] on div "[DATE] Daily Challenge" at bounding box center [248, 164] width 249 height 42
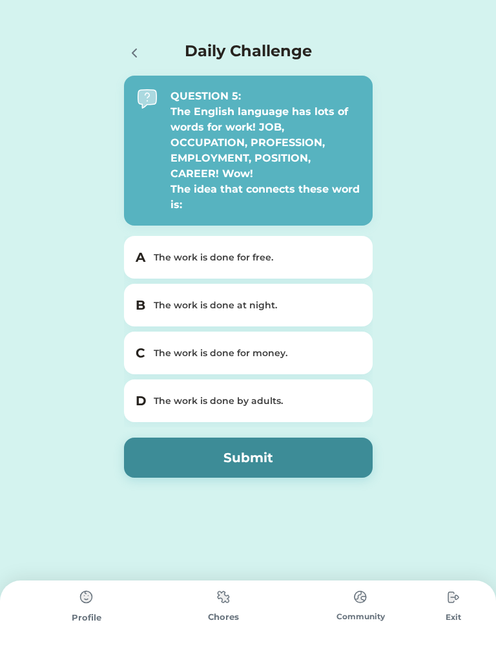
click at [344, 357] on div "The work is done for money." at bounding box center [256, 354] width 205 height 14
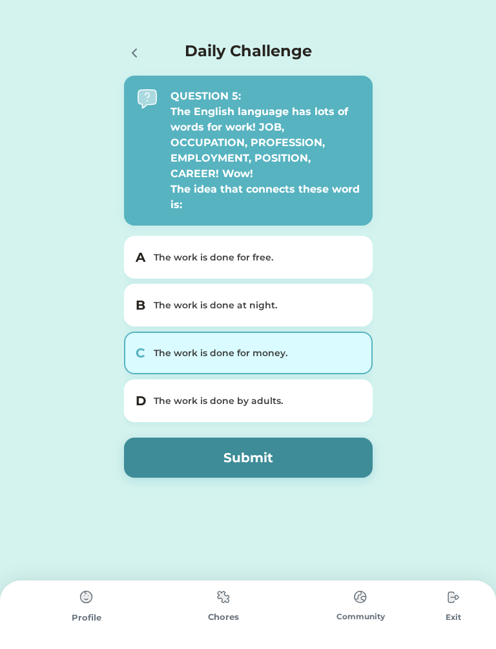
click at [343, 385] on div "D The work is done by adults." at bounding box center [248, 400] width 249 height 43
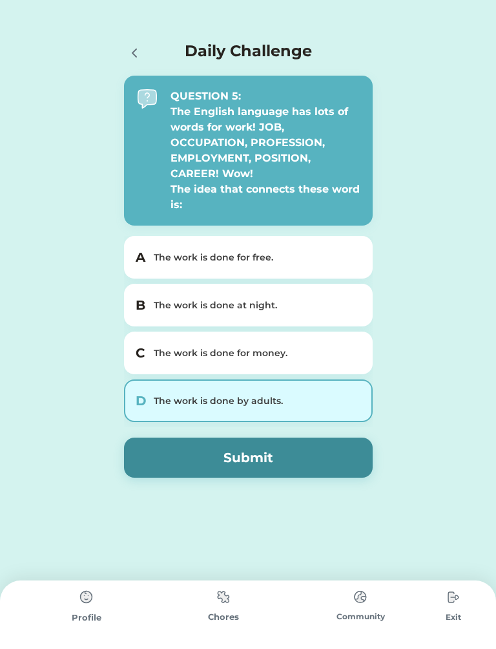
click at [354, 355] on div "The work is done for money." at bounding box center [256, 354] width 205 height 14
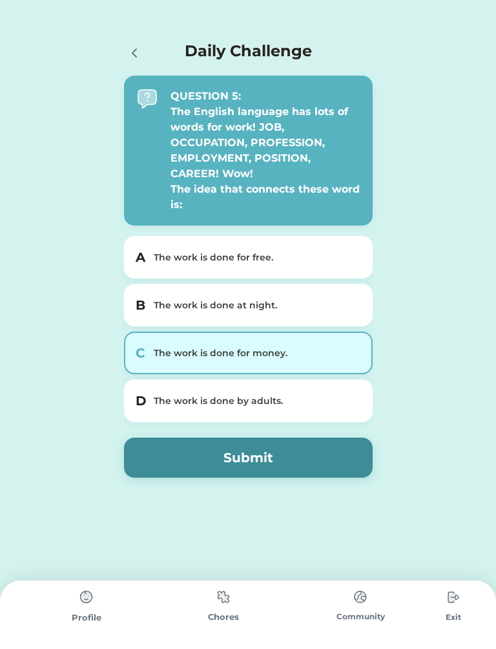
click at [315, 458] on button "Submit" at bounding box center [248, 458] width 249 height 40
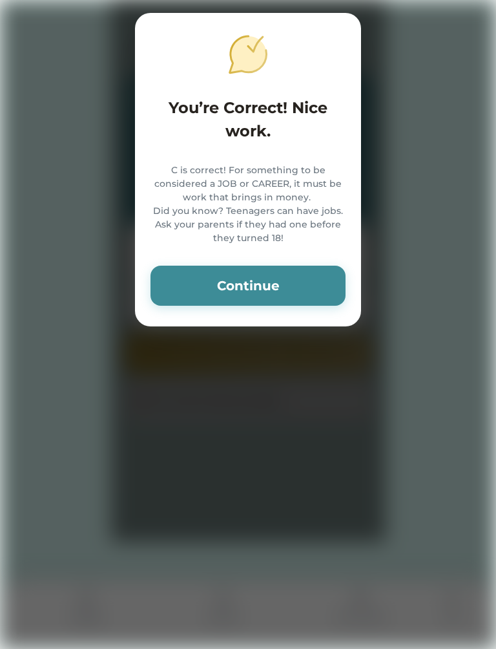
click at [310, 312] on div "You’re Correct! Nice work. C is correct! For something to be considered a JOB o…" at bounding box center [248, 170] width 226 height 314
click at [315, 305] on button "Continue" at bounding box center [248, 286] width 195 height 40
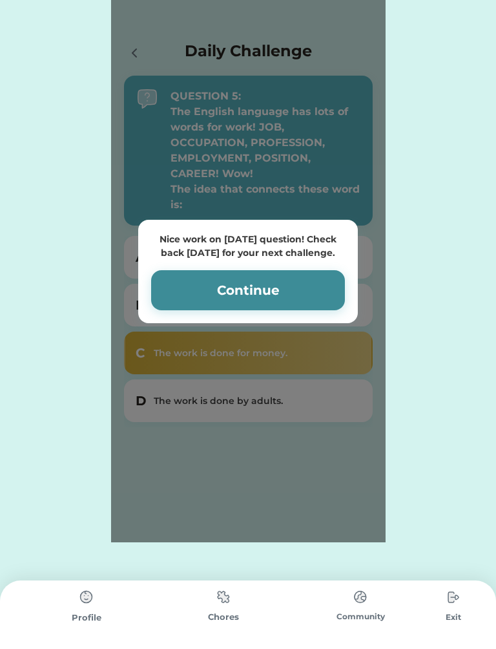
click at [320, 287] on button "Continue" at bounding box center [248, 290] width 194 height 40
